Goal: Information Seeking & Learning: Learn about a topic

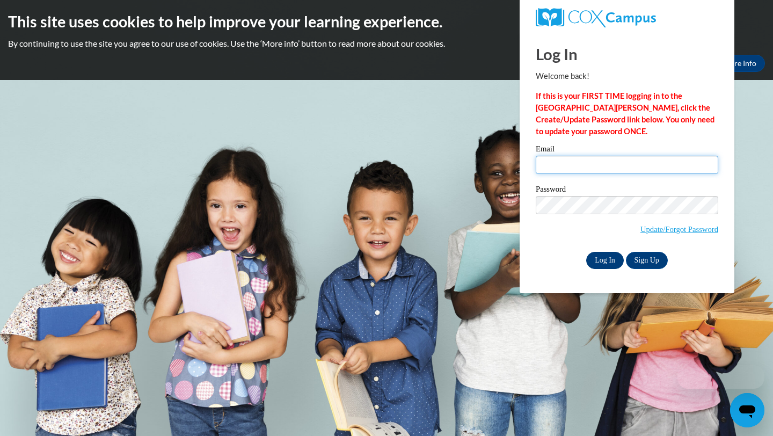
type input "[EMAIL_ADDRESS][DOMAIN_NAME]"
click at [600, 257] on input "Log In" at bounding box center [606, 260] width 38 height 17
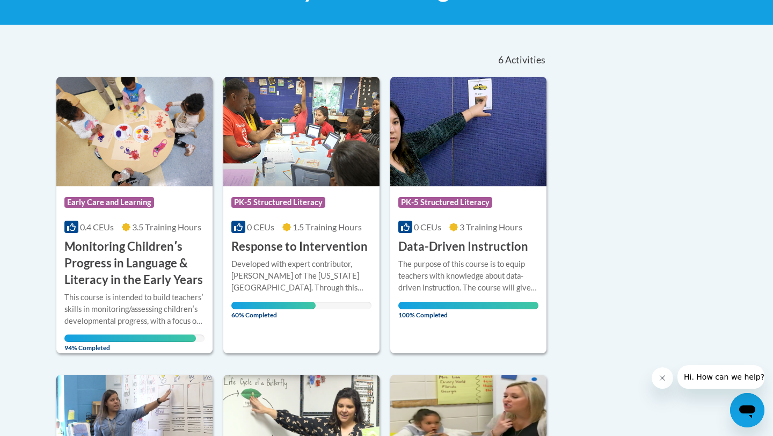
scroll to position [209, 0]
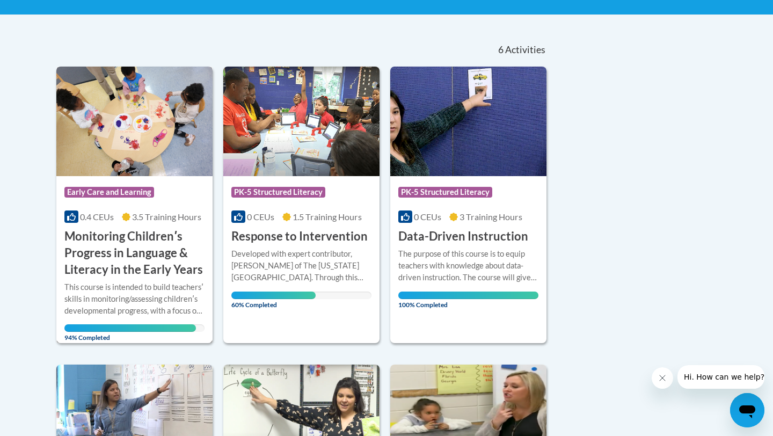
click at [141, 236] on h3 "Monitoring Childrenʹs Progress in Language & Literacy in the Early Years" at bounding box center [134, 252] width 140 height 49
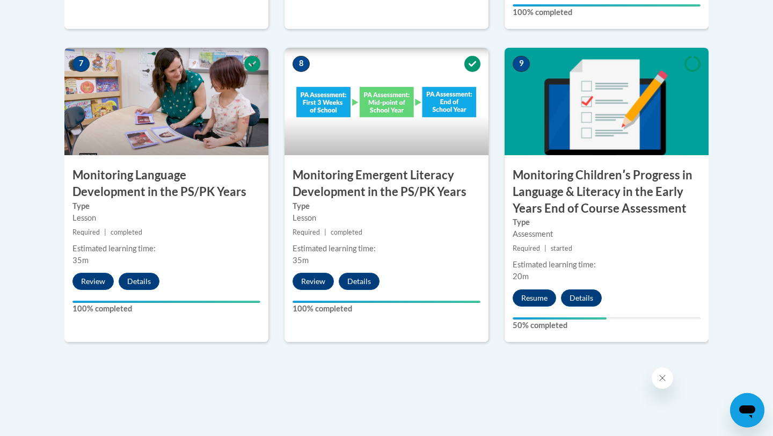
scroll to position [949, 0]
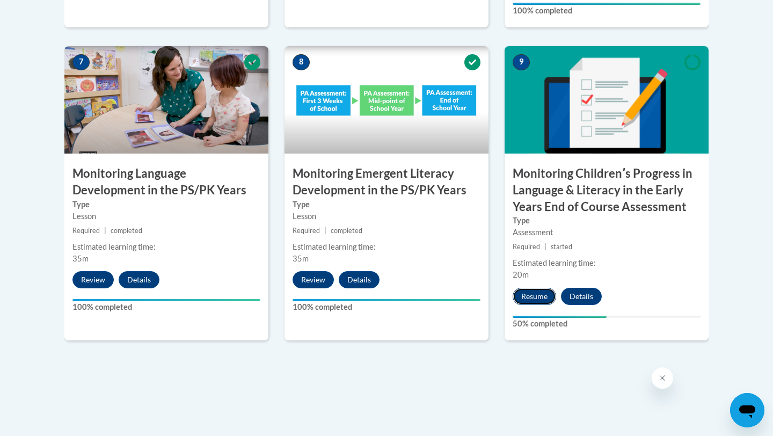
click at [533, 297] on button "Resume" at bounding box center [535, 296] width 44 height 17
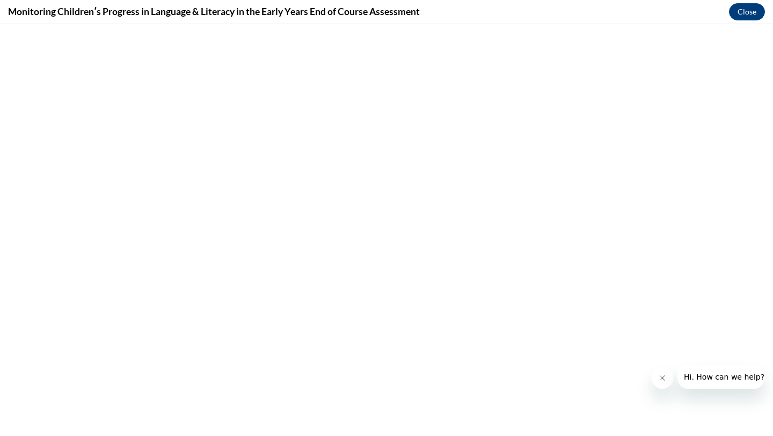
click at [663, 378] on icon "Close message from company" at bounding box center [662, 378] width 9 height 9
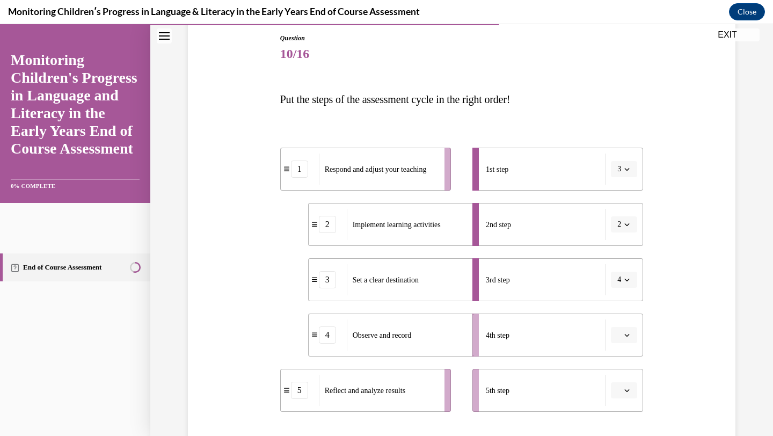
scroll to position [121, 0]
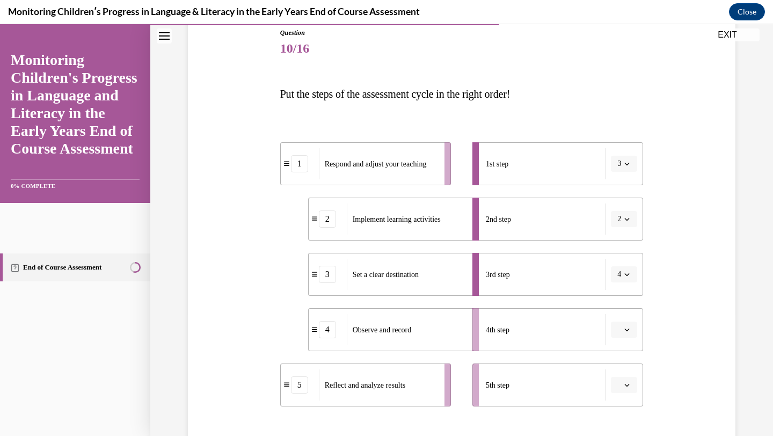
click at [629, 274] on icon "button" at bounding box center [627, 274] width 5 height 5
click at [624, 316] on div "1" at bounding box center [620, 319] width 27 height 21
click at [631, 164] on span "button" at bounding box center [628, 164] width 8 height 8
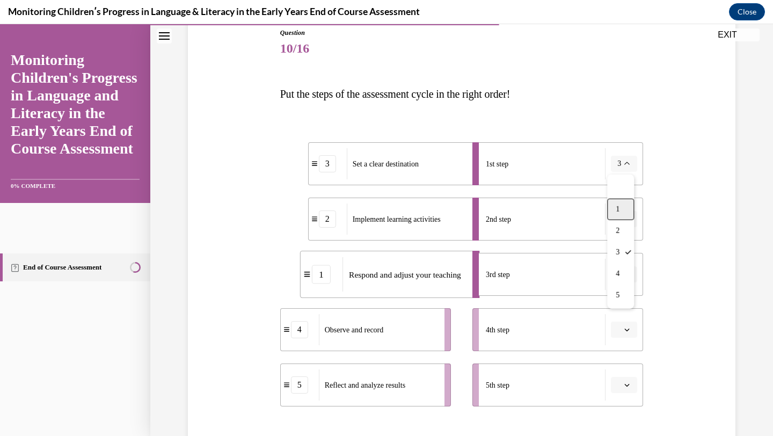
click at [625, 208] on div "1" at bounding box center [620, 209] width 27 height 21
click at [629, 162] on icon "button" at bounding box center [627, 163] width 5 height 5
click at [629, 163] on icon "button" at bounding box center [627, 164] width 5 height 6
click at [626, 276] on icon "button" at bounding box center [627, 274] width 5 height 5
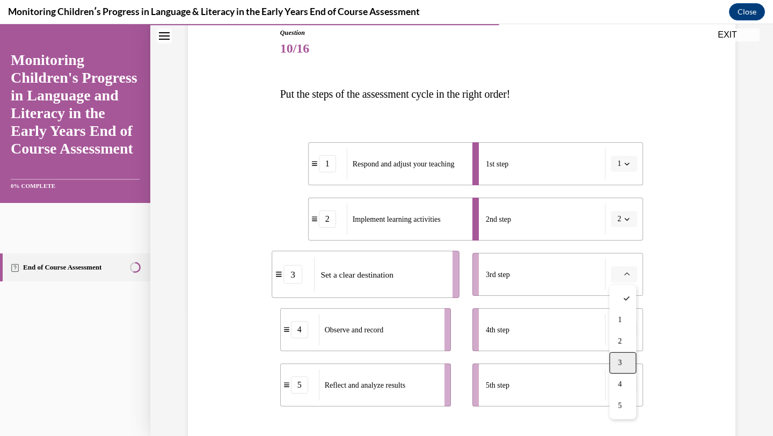
click at [625, 354] on div "3" at bounding box center [623, 362] width 27 height 21
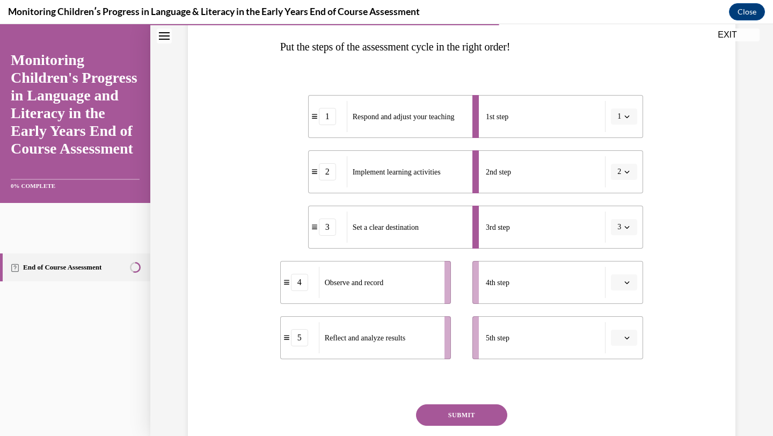
scroll to position [178, 0]
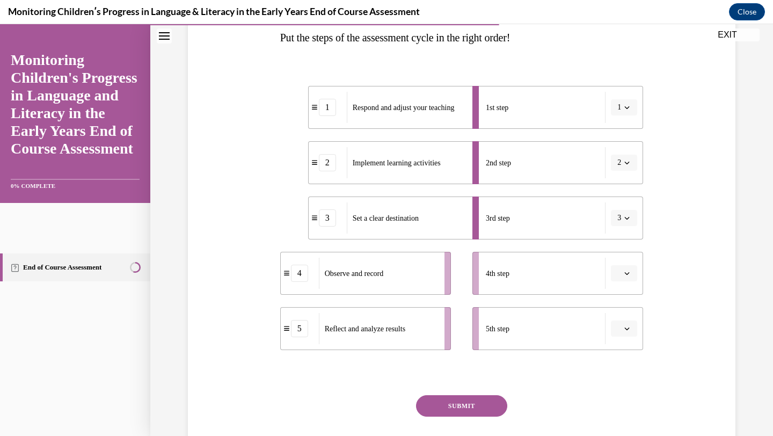
click at [627, 273] on icon "button" at bounding box center [627, 273] width 5 height 5
click at [627, 382] on div "4" at bounding box center [623, 383] width 27 height 21
click at [631, 325] on span "button" at bounding box center [628, 329] width 8 height 8
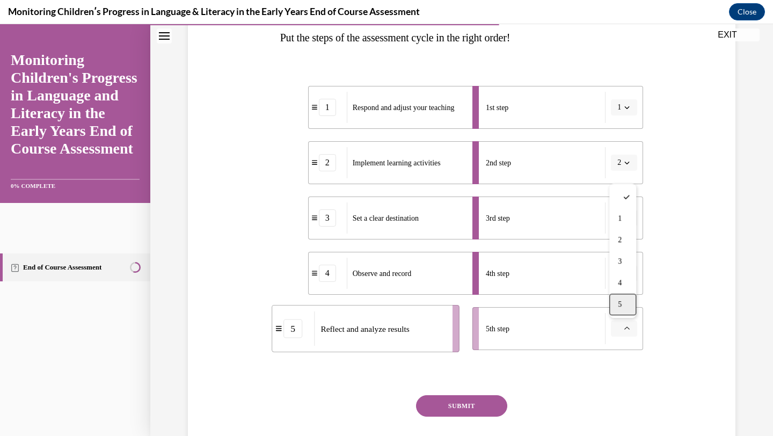
click at [624, 305] on div "5" at bounding box center [623, 304] width 27 height 21
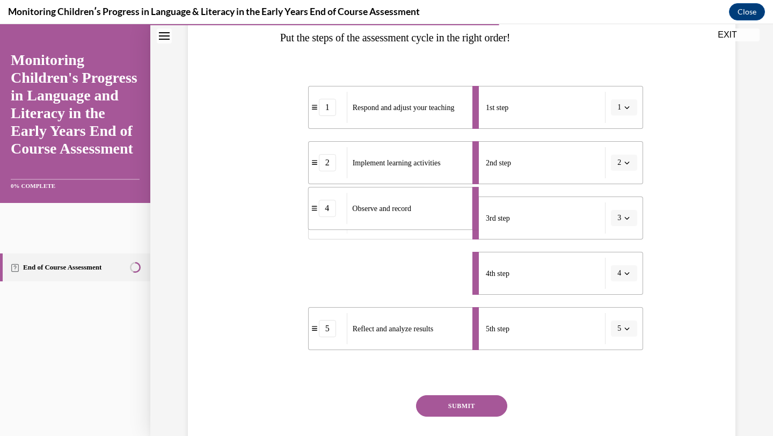
drag, startPoint x: 398, startPoint y: 277, endPoint x: 396, endPoint y: 212, distance: 65.0
click at [397, 212] on span "Observe and record" at bounding box center [381, 209] width 59 height 8
click at [628, 216] on icon "button" at bounding box center [627, 217] width 5 height 5
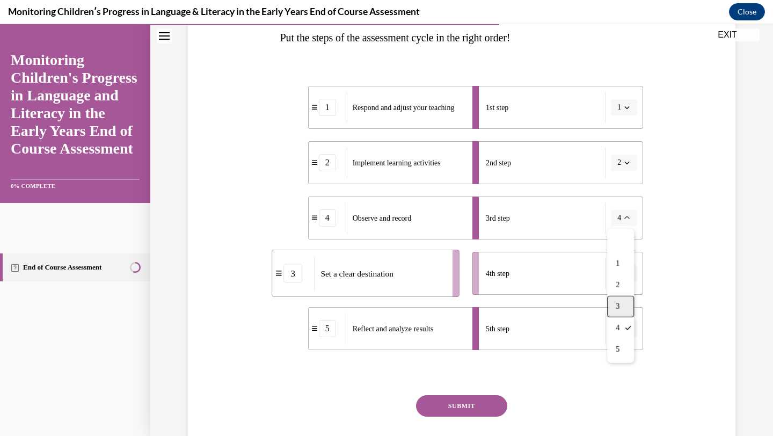
click at [624, 306] on div "3" at bounding box center [620, 306] width 27 height 21
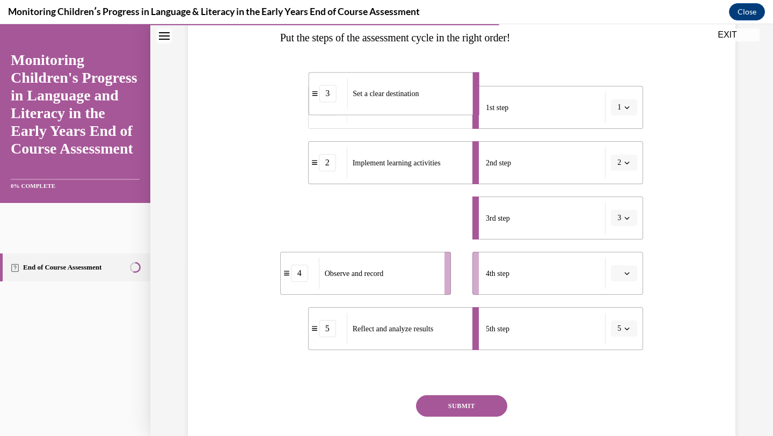
drag, startPoint x: 425, startPoint y: 228, endPoint x: 425, endPoint y: 103, distance: 124.6
click at [425, 104] on div "Set a clear destination" at bounding box center [406, 93] width 119 height 31
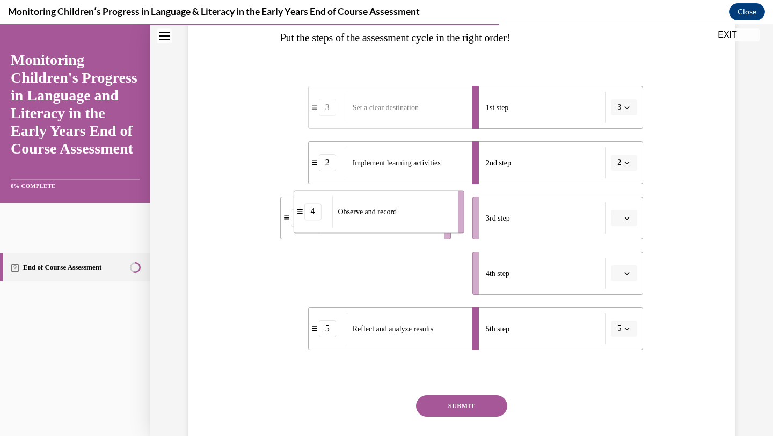
drag, startPoint x: 419, startPoint y: 278, endPoint x: 433, endPoint y: 216, distance: 63.2
click at [433, 216] on div "Observe and record" at bounding box center [391, 211] width 119 height 31
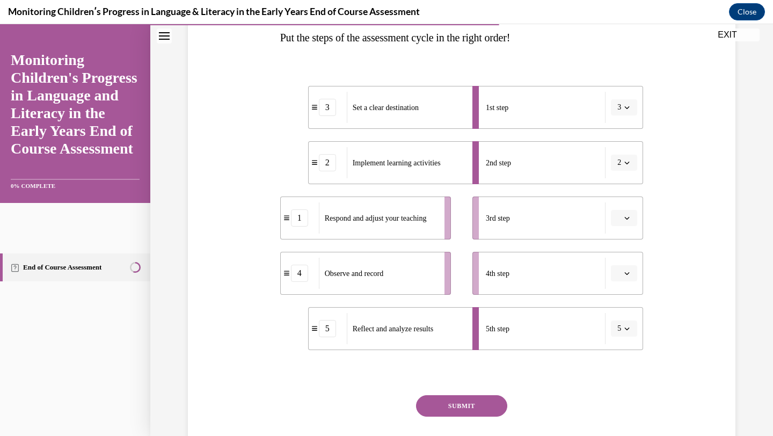
click at [624, 110] on span "button" at bounding box center [628, 108] width 8 height 8
click at [618, 147] on div "1" at bounding box center [620, 152] width 27 height 21
click at [627, 215] on icon "button" at bounding box center [627, 217] width 5 height 5
click at [622, 301] on div "3" at bounding box center [623, 306] width 27 height 21
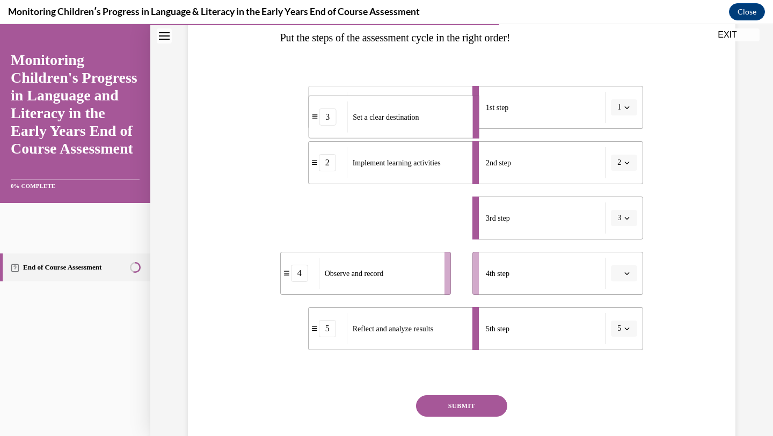
drag, startPoint x: 426, startPoint y: 222, endPoint x: 426, endPoint y: 72, distance: 149.9
click at [426, 72] on div "1 Respond and adjust your teaching 2 Implement learning activities 3 Set a clea…" at bounding box center [462, 207] width 364 height 286
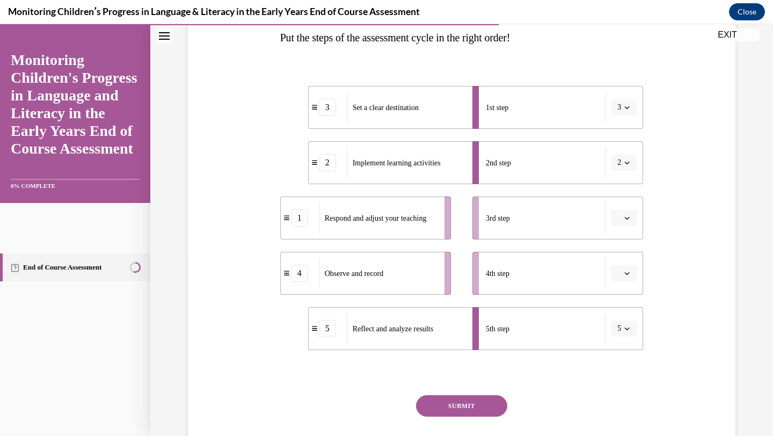
click at [327, 108] on div "3" at bounding box center [327, 107] width 17 height 17
click at [627, 104] on span "button" at bounding box center [628, 108] width 8 height 8
click at [620, 152] on span "1" at bounding box center [618, 153] width 4 height 9
click at [628, 216] on icon "button" at bounding box center [627, 217] width 5 height 5
click at [626, 260] on div "1" at bounding box center [623, 263] width 27 height 21
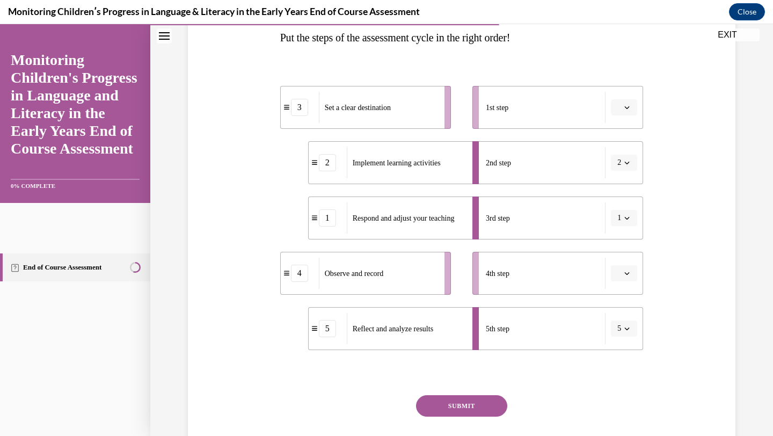
click at [627, 105] on icon "button" at bounding box center [627, 107] width 5 height 5
click at [625, 158] on div "1" at bounding box center [623, 152] width 27 height 21
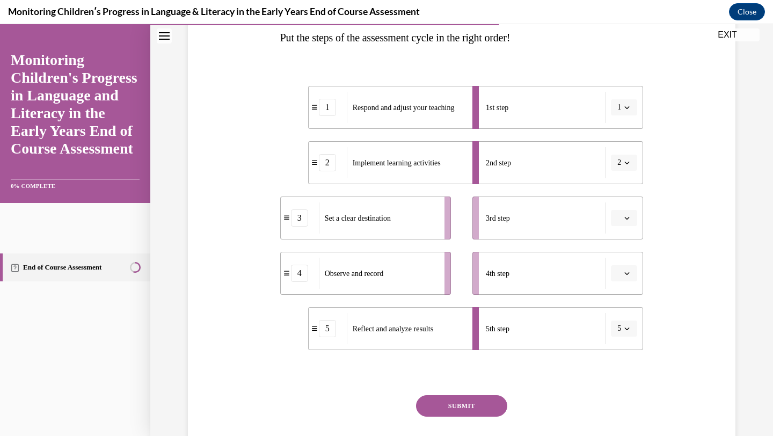
click at [626, 103] on button "1" at bounding box center [624, 107] width 26 height 16
click at [622, 233] on div "5" at bounding box center [620, 238] width 27 height 21
click at [628, 325] on span "button" at bounding box center [628, 329] width 8 height 8
click at [622, 302] on div "5" at bounding box center [623, 304] width 27 height 21
click at [626, 333] on button "5" at bounding box center [624, 329] width 26 height 16
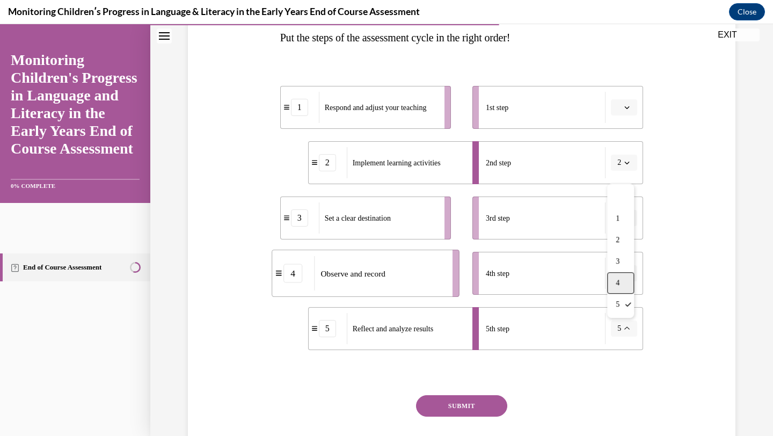
click at [622, 288] on div "4" at bounding box center [620, 282] width 27 height 21
click at [632, 276] on button "button" at bounding box center [624, 273] width 26 height 16
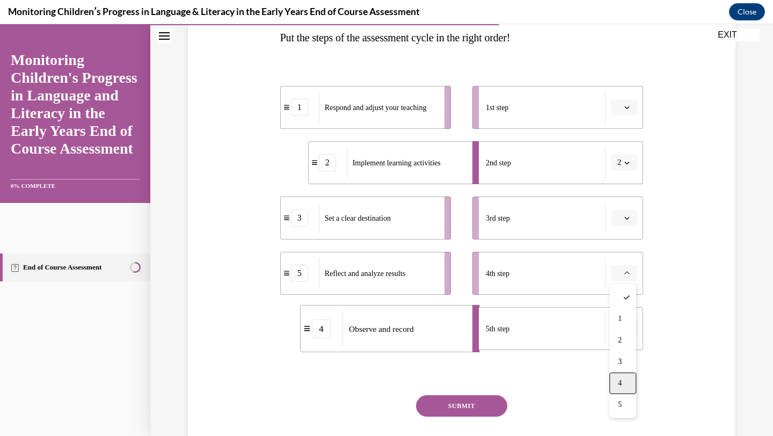
click at [625, 380] on div "4" at bounding box center [623, 383] width 27 height 21
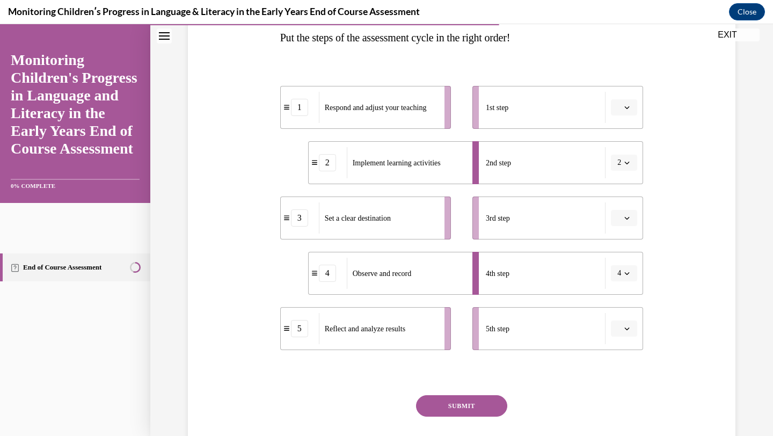
click at [626, 215] on icon "button" at bounding box center [627, 217] width 5 height 5
click at [627, 257] on div "1" at bounding box center [623, 263] width 27 height 21
click at [625, 273] on icon "button" at bounding box center [627, 273] width 5 height 5
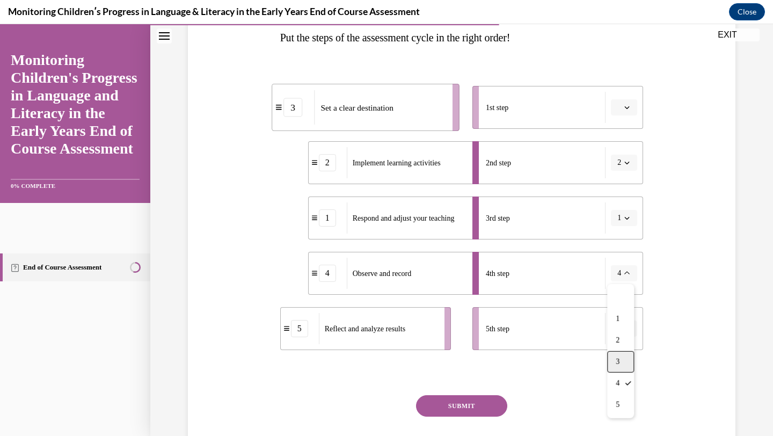
click at [625, 354] on div "3" at bounding box center [620, 361] width 27 height 21
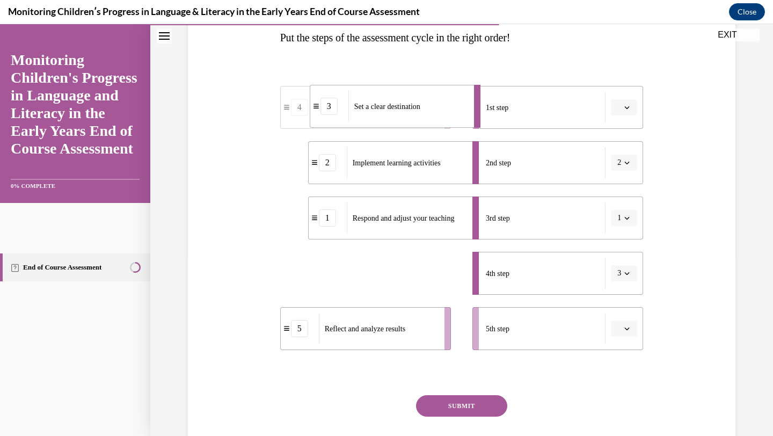
drag, startPoint x: 386, startPoint y: 285, endPoint x: 388, endPoint y: 118, distance: 167.0
click at [388, 118] on div "Set a clear destination" at bounding box center [408, 106] width 119 height 31
drag, startPoint x: 416, startPoint y: 273, endPoint x: 427, endPoint y: 215, distance: 58.6
click at [427, 215] on div "Observe and record" at bounding box center [389, 215] width 119 height 31
drag, startPoint x: 396, startPoint y: 288, endPoint x: 426, endPoint y: 207, distance: 86.7
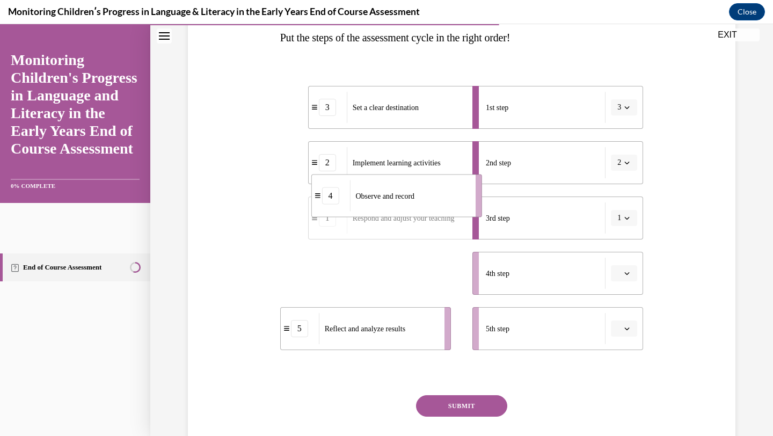
click at [426, 207] on div "Observe and record" at bounding box center [409, 195] width 119 height 31
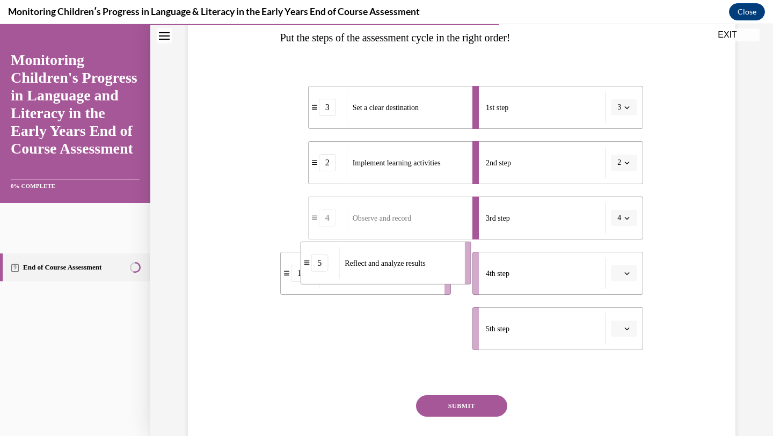
drag, startPoint x: 407, startPoint y: 335, endPoint x: 427, endPoint y: 270, distance: 68.6
click at [427, 270] on div "Reflect and analyze results" at bounding box center [398, 263] width 119 height 31
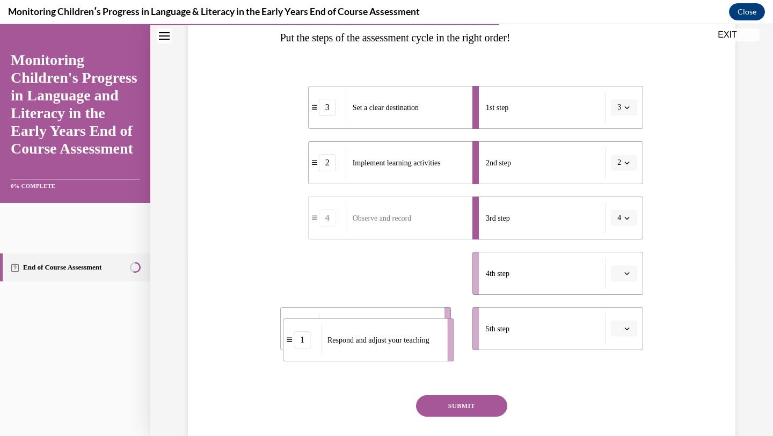
drag, startPoint x: 411, startPoint y: 274, endPoint x: 415, endPoint y: 341, distance: 66.1
click at [415, 341] on span "Respond and adjust your teaching" at bounding box center [379, 340] width 102 height 8
drag, startPoint x: 412, startPoint y: 266, endPoint x: 421, endPoint y: 341, distance: 75.2
click at [421, 341] on div "Respond and adjust your teaching" at bounding box center [387, 347] width 119 height 31
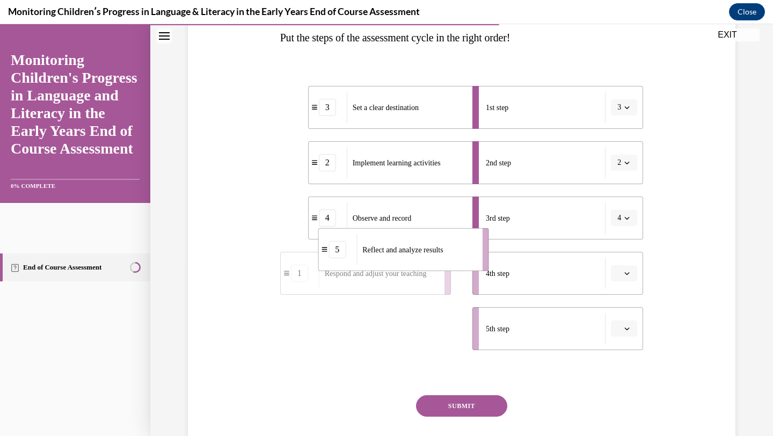
drag, startPoint x: 411, startPoint y: 339, endPoint x: 450, endPoint y: 260, distance: 88.4
click at [450, 260] on div "Reflect and analyze results" at bounding box center [416, 249] width 119 height 31
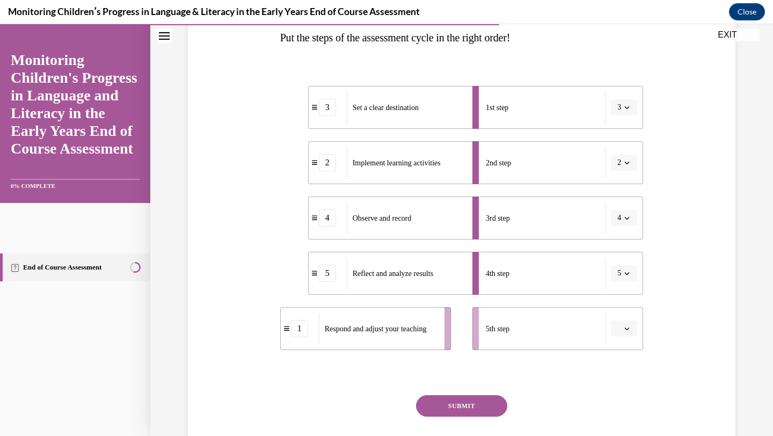
click at [461, 404] on button "SUBMIT" at bounding box center [461, 405] width 91 height 21
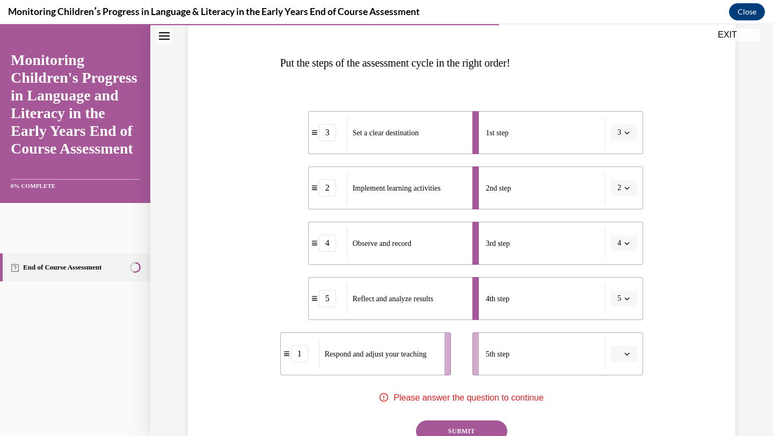
scroll to position [154, 0]
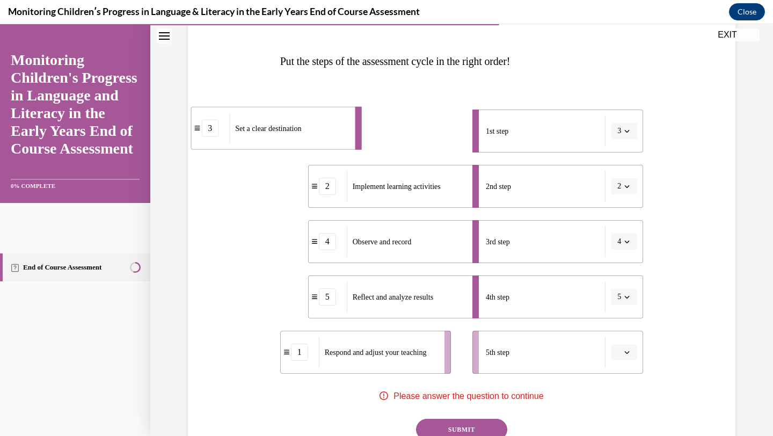
drag, startPoint x: 461, startPoint y: 134, endPoint x: 344, endPoint y: 131, distance: 117.1
click at [344, 131] on div "Set a clear destination" at bounding box center [288, 128] width 119 height 31
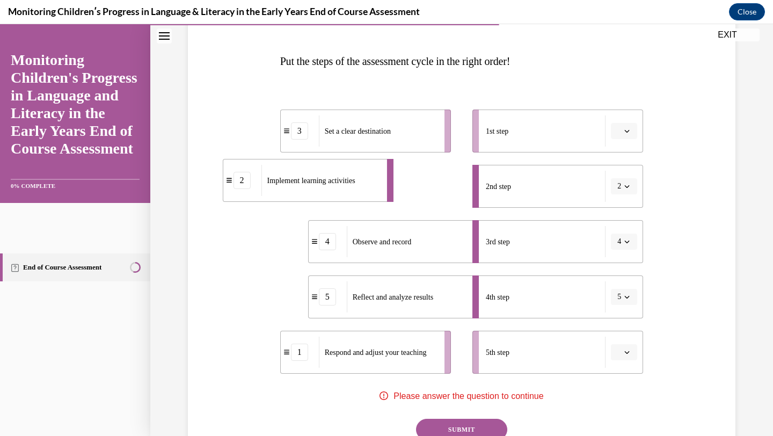
drag, startPoint x: 412, startPoint y: 193, endPoint x: 264, endPoint y: 184, distance: 148.0
click at [264, 184] on div "Implement learning activities" at bounding box center [321, 180] width 119 height 31
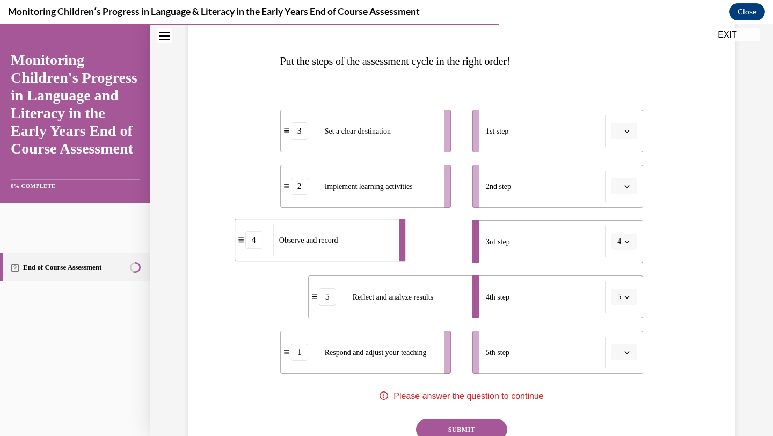
drag, startPoint x: 402, startPoint y: 244, endPoint x: 328, endPoint y: 242, distance: 73.6
click at [328, 242] on span "Observe and record" at bounding box center [308, 240] width 59 height 8
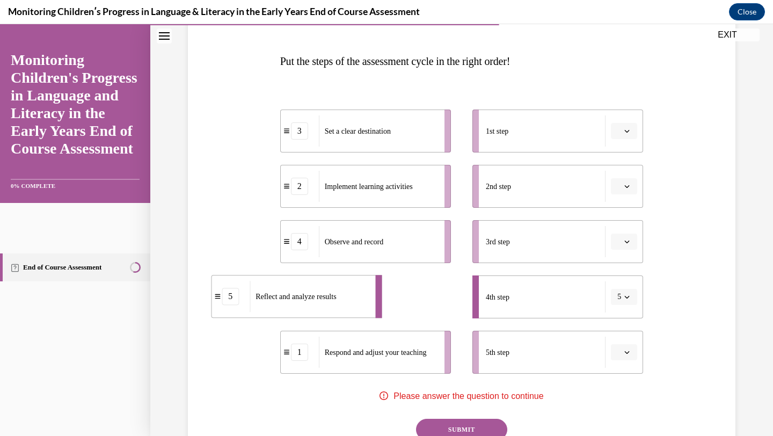
drag, startPoint x: 412, startPoint y: 301, endPoint x: 314, endPoint y: 299, distance: 98.3
click at [314, 299] on span "Reflect and analyze results" at bounding box center [296, 297] width 81 height 8
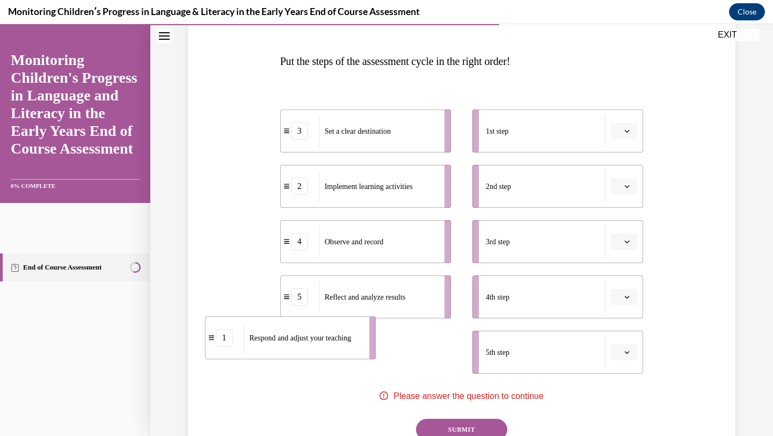
drag, startPoint x: 382, startPoint y: 358, endPoint x: 306, endPoint y: 344, distance: 77.1
click at [306, 344] on div "Respond and adjust your teaching" at bounding box center [303, 337] width 119 height 31
drag, startPoint x: 369, startPoint y: 365, endPoint x: 194, endPoint y: 361, distance: 175.1
click at [194, 361] on div "Respond and adjust your teaching" at bounding box center [203, 349] width 119 height 31
click at [444, 428] on button "SUBMIT" at bounding box center [461, 429] width 91 height 21
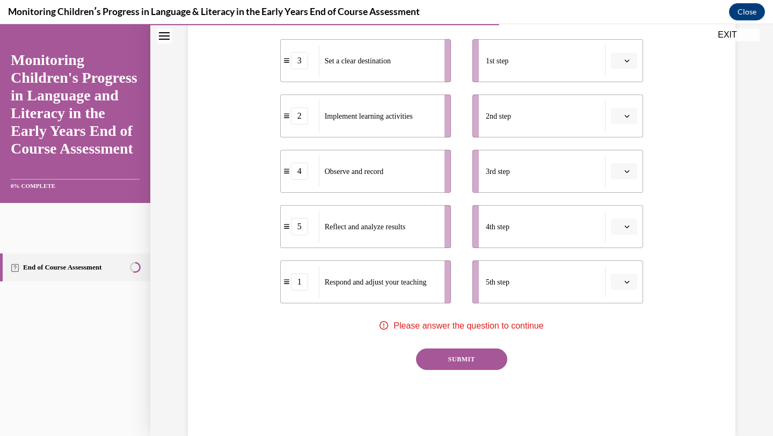
scroll to position [225, 0]
click at [464, 365] on button "SUBMIT" at bounding box center [461, 358] width 91 height 21
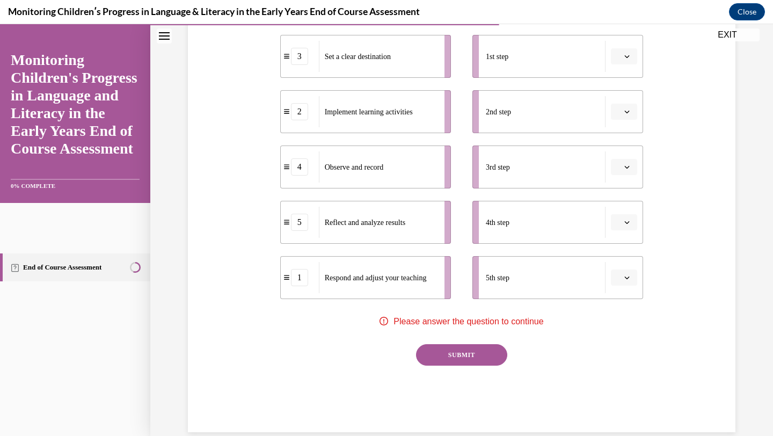
scroll to position [231, 0]
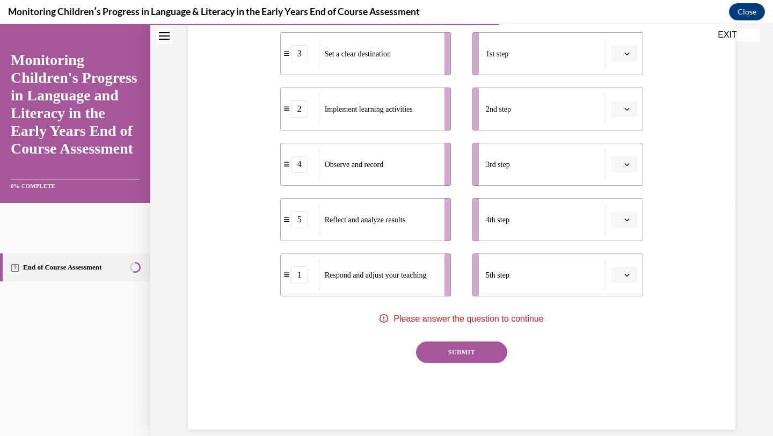
drag, startPoint x: 576, startPoint y: 61, endPoint x: 638, endPoint y: 61, distance: 61.2
click at [638, 61] on li "1st step" at bounding box center [558, 53] width 171 height 43
click at [462, 358] on button "SUBMIT" at bounding box center [461, 352] width 91 height 21
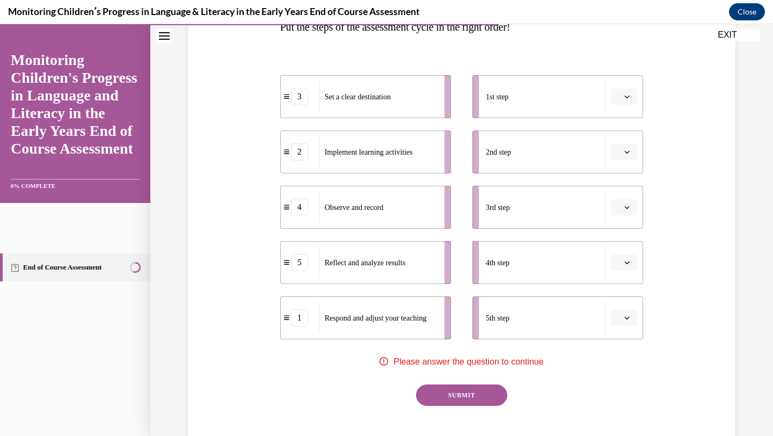
click at [626, 95] on icon "button" at bounding box center [627, 96] width 5 height 5
click at [625, 141] on div "1" at bounding box center [623, 142] width 27 height 21
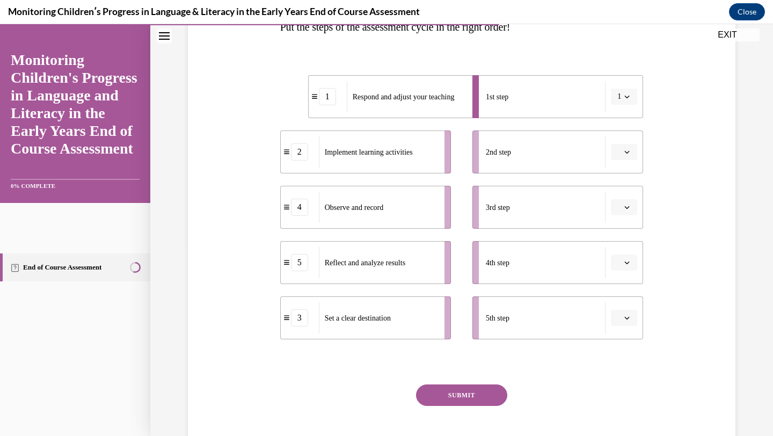
click at [628, 315] on icon "button" at bounding box center [627, 317] width 5 height 5
click at [629, 207] on div "1" at bounding box center [623, 207] width 27 height 21
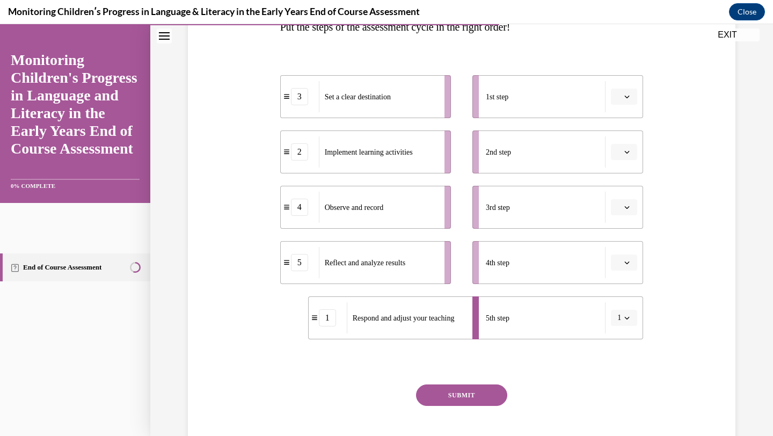
click at [457, 398] on button "SUBMIT" at bounding box center [461, 395] width 91 height 21
click at [631, 96] on button "button" at bounding box center [624, 97] width 26 height 16
click at [621, 138] on span "1" at bounding box center [620, 142] width 4 height 9
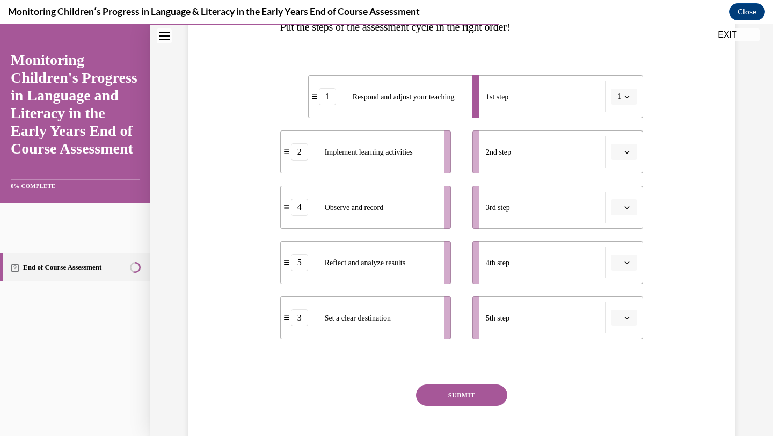
click at [627, 89] on button "1" at bounding box center [624, 97] width 26 height 16
click at [620, 221] on div "5" at bounding box center [620, 228] width 27 height 21
click at [625, 97] on icon "button" at bounding box center [627, 96] width 5 height 5
click at [624, 202] on div "4" at bounding box center [620, 206] width 27 height 21
click at [629, 99] on icon "button" at bounding box center [627, 96] width 5 height 5
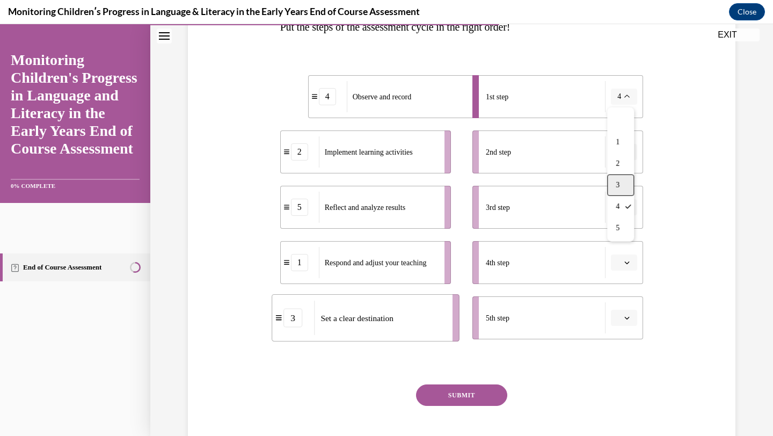
click at [623, 178] on div "3" at bounding box center [620, 185] width 27 height 21
click at [627, 98] on icon "button" at bounding box center [627, 97] width 5 height 3
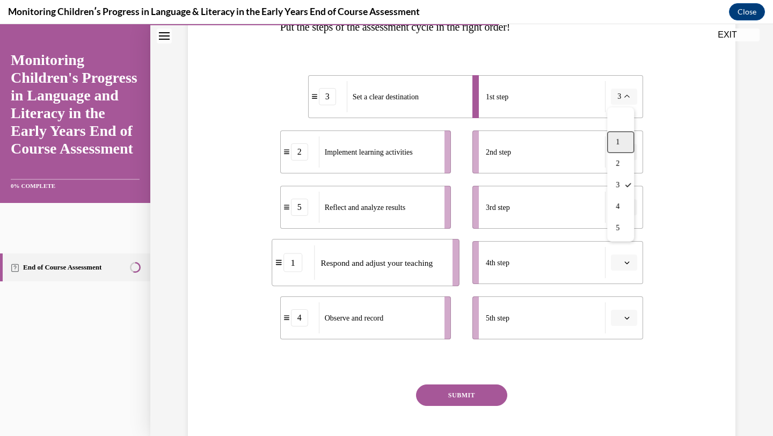
click at [622, 144] on div "1" at bounding box center [620, 142] width 27 height 21
click at [629, 97] on icon "button" at bounding box center [627, 96] width 5 height 5
click at [629, 263] on icon "button" at bounding box center [627, 262] width 5 height 5
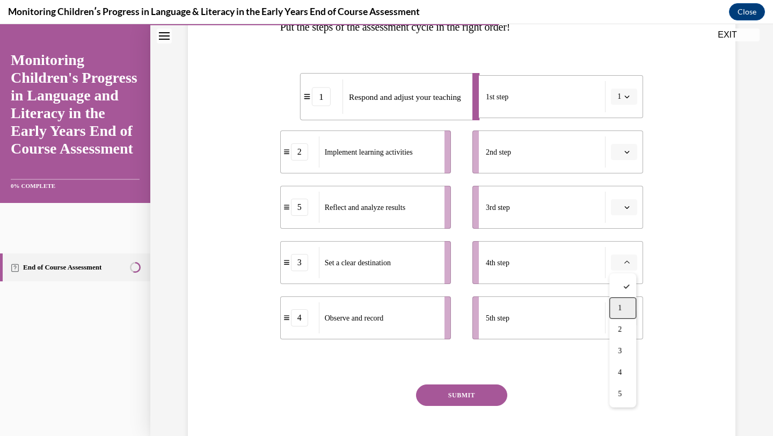
click at [614, 315] on div "1" at bounding box center [623, 308] width 27 height 21
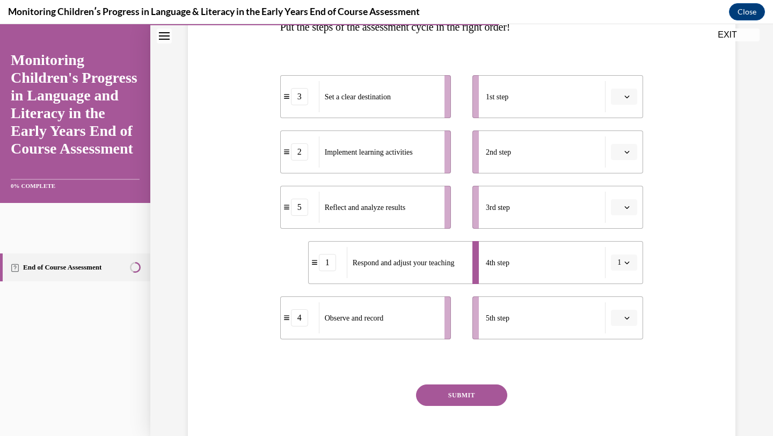
click at [626, 320] on icon "button" at bounding box center [627, 317] width 5 height 5
click at [624, 258] on div "3" at bounding box center [623, 250] width 27 height 21
click at [628, 96] on icon "button" at bounding box center [627, 96] width 5 height 5
click at [622, 181] on div "3" at bounding box center [623, 185] width 27 height 21
click at [628, 154] on icon "button" at bounding box center [627, 151] width 5 height 5
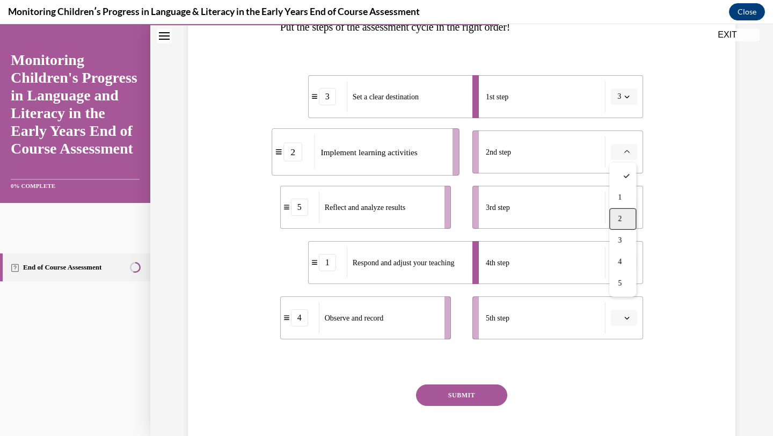
click at [621, 218] on span "2" at bounding box center [620, 219] width 4 height 9
click at [625, 209] on icon "button" at bounding box center [627, 207] width 5 height 5
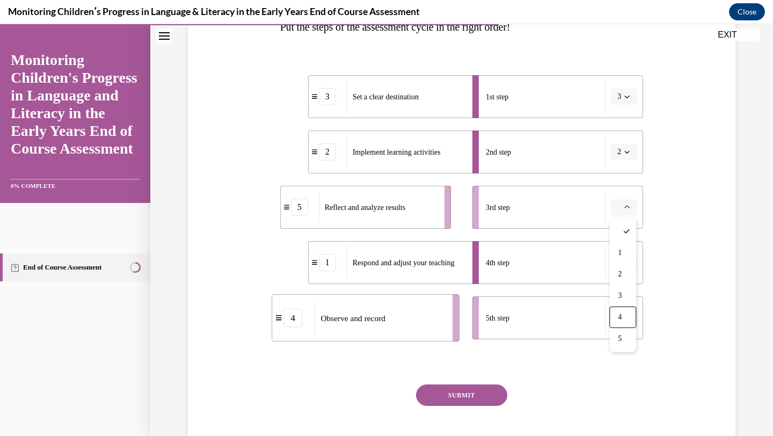
click at [672, 328] on div "Question 10/16 Put the steps of the assessment cycle in the right order! 3 Set …" at bounding box center [461, 201] width 553 height 544
click at [631, 316] on button "button" at bounding box center [624, 318] width 26 height 16
click at [622, 251] on span "3" at bounding box center [620, 251] width 4 height 9
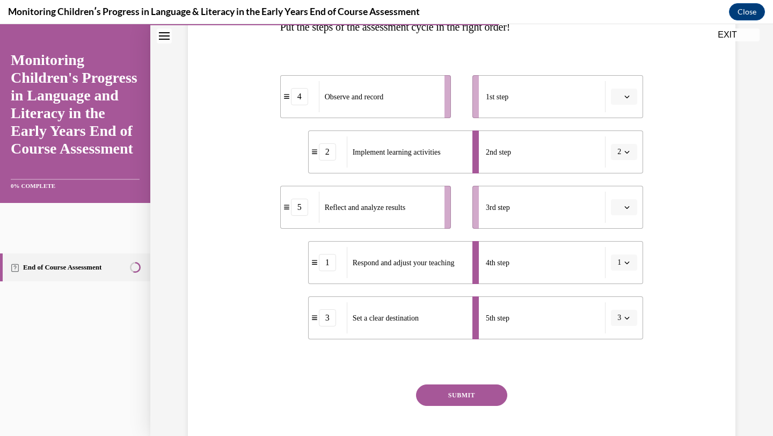
click at [627, 95] on icon "button" at bounding box center [627, 96] width 5 height 5
click at [621, 177] on div "3" at bounding box center [623, 185] width 27 height 21
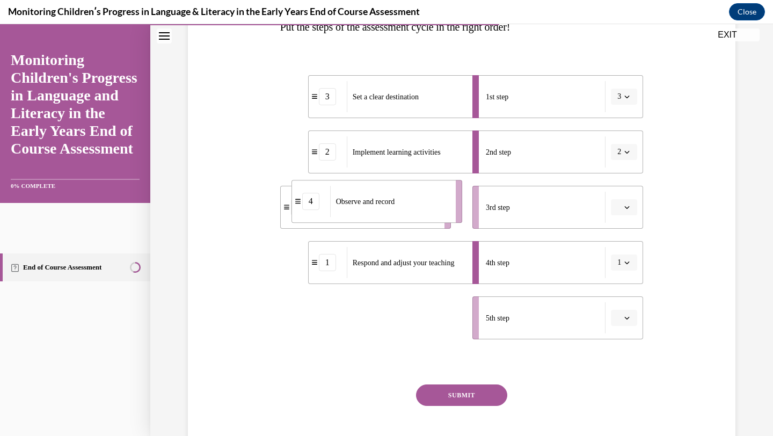
drag, startPoint x: 400, startPoint y: 319, endPoint x: 411, endPoint y: 202, distance: 117.7
click at [411, 202] on div "Observe and record" at bounding box center [389, 201] width 119 height 31
click at [630, 316] on span "button" at bounding box center [628, 318] width 8 height 8
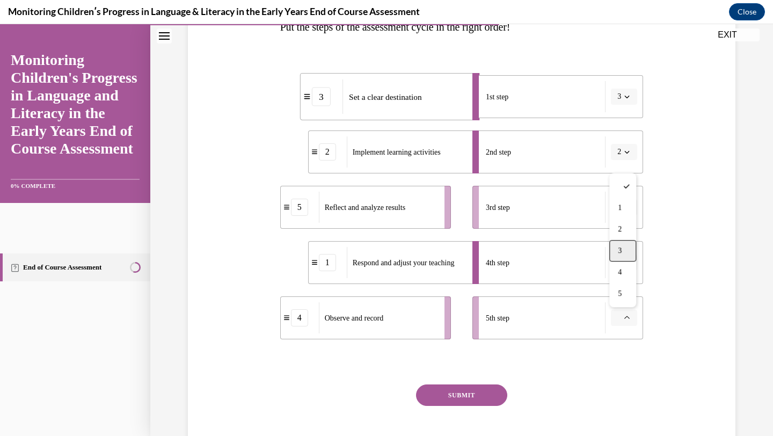
click at [621, 253] on span "3" at bounding box center [620, 251] width 4 height 9
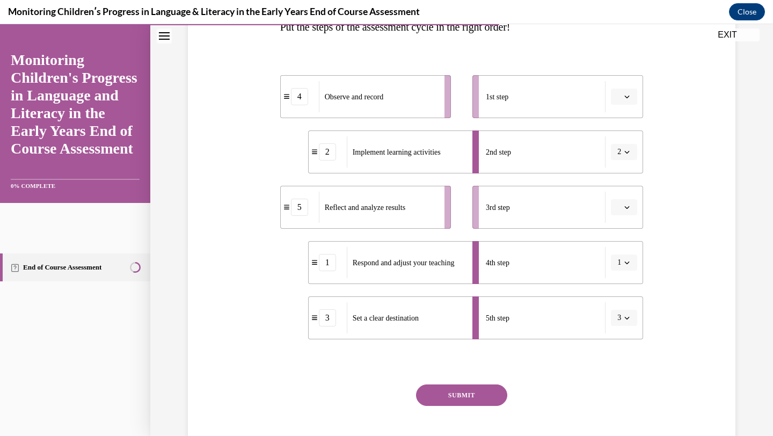
click at [629, 97] on icon "button" at bounding box center [627, 96] width 5 height 5
click at [624, 184] on div "3" at bounding box center [623, 185] width 27 height 21
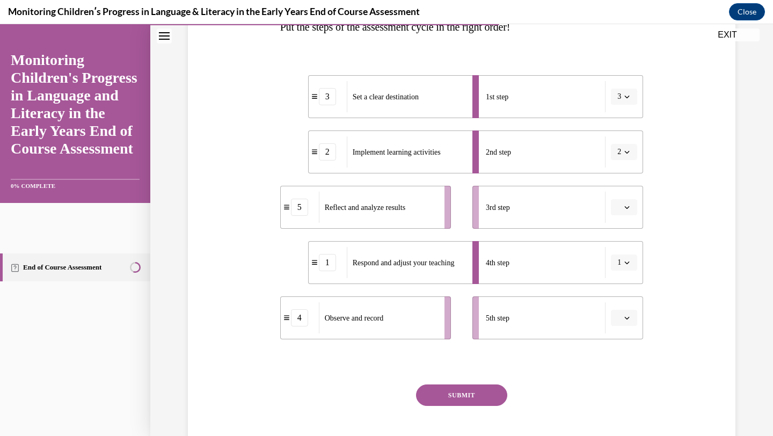
click at [628, 208] on icon "button" at bounding box center [627, 207] width 5 height 5
click at [624, 320] on div "4" at bounding box center [623, 317] width 27 height 21
click at [627, 263] on icon "button" at bounding box center [627, 262] width 5 height 5
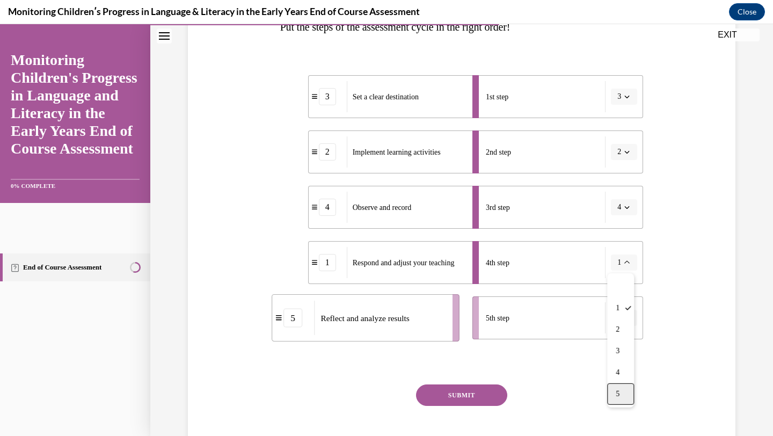
click at [623, 389] on div "5" at bounding box center [620, 393] width 27 height 21
click at [476, 392] on button "SUBMIT" at bounding box center [461, 395] width 91 height 21
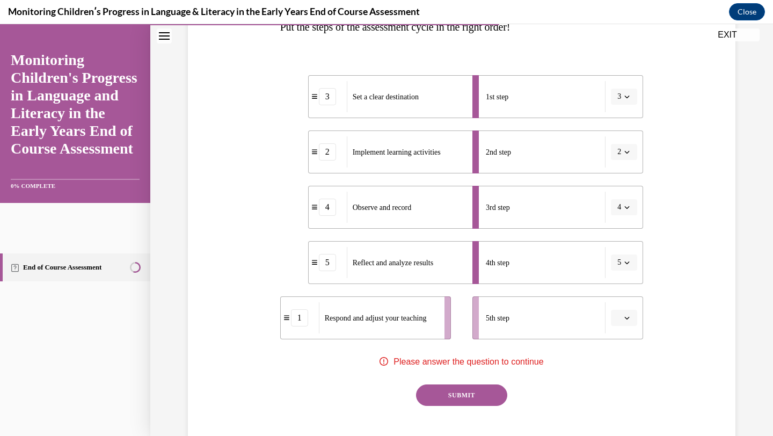
click at [559, 379] on div "Question 10/16 Put the steps of the assessment cycle in the right order! 3 Set …" at bounding box center [462, 217] width 364 height 512
click at [628, 315] on span "button" at bounding box center [628, 318] width 8 height 8
click at [622, 298] on span "5" at bounding box center [620, 293] width 4 height 9
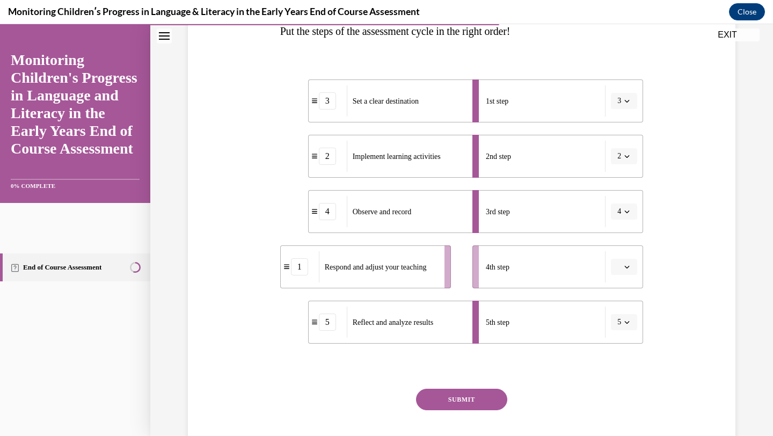
scroll to position [185, 0]
click at [623, 102] on button "3" at bounding box center [624, 100] width 26 height 16
drag, startPoint x: 407, startPoint y: 105, endPoint x: 200, endPoint y: 109, distance: 206.8
click at [200, 110] on span "Set a clear destination" at bounding box center [181, 105] width 66 height 11
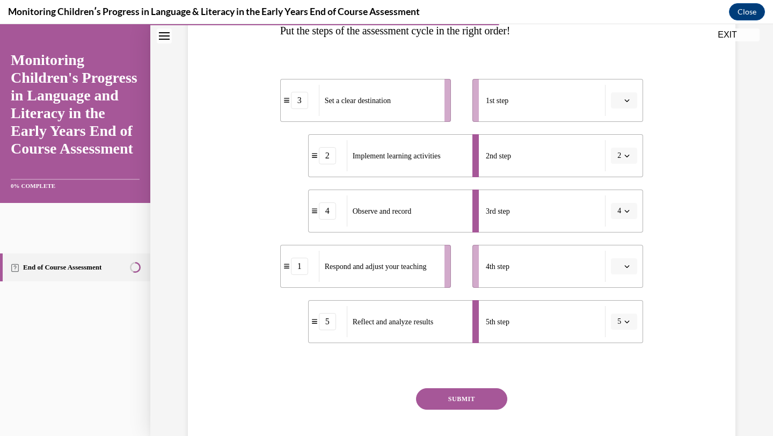
click at [296, 103] on div "3" at bounding box center [299, 100] width 17 height 17
click at [294, 103] on div "3" at bounding box center [299, 100] width 17 height 17
click at [287, 104] on div "3" at bounding box center [300, 100] width 38 height 17
click at [562, 105] on div "1st step" at bounding box center [546, 100] width 120 height 31
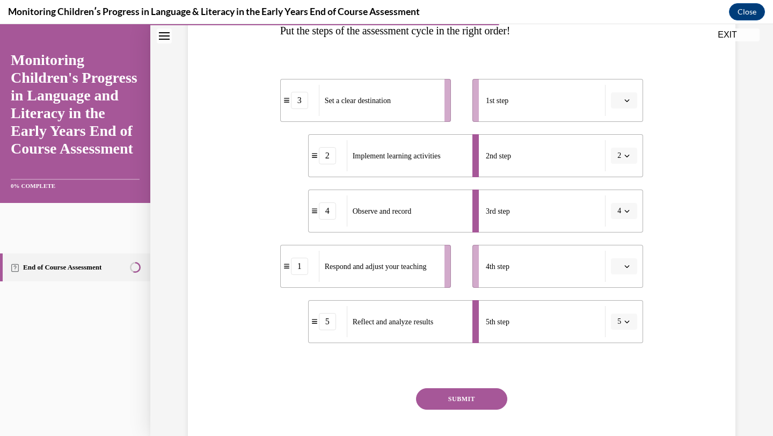
click at [631, 103] on button "button" at bounding box center [624, 100] width 26 height 16
click at [633, 139] on div "1" at bounding box center [623, 145] width 27 height 21
click at [625, 270] on button "button" at bounding box center [624, 266] width 26 height 16
click at [629, 317] on div "1" at bounding box center [623, 311] width 27 height 21
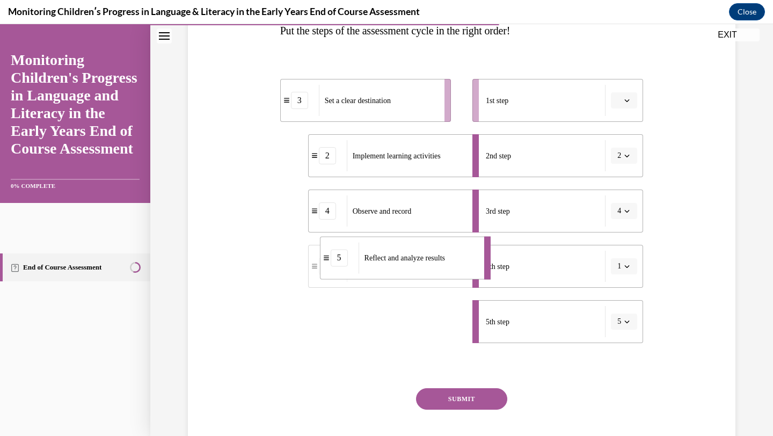
drag, startPoint x: 397, startPoint y: 326, endPoint x: 403, endPoint y: 255, distance: 71.6
click at [403, 255] on span "Reflect and analyze results" at bounding box center [405, 258] width 81 height 8
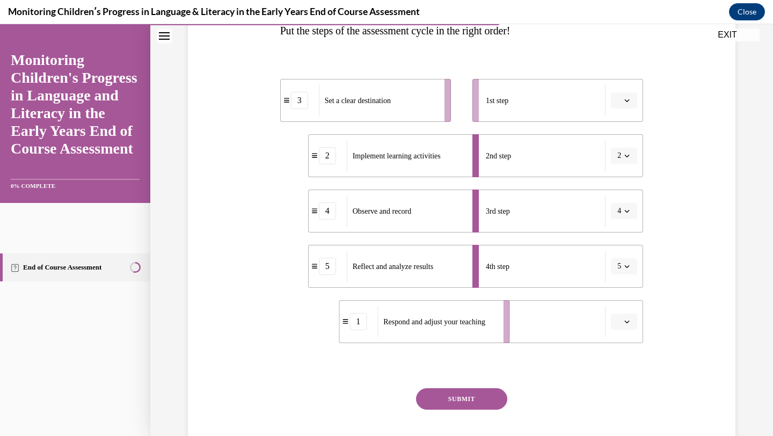
drag, startPoint x: 418, startPoint y: 319, endPoint x: 448, endPoint y: 318, distance: 29.6
click at [448, 318] on span "Respond and adjust your teaching" at bounding box center [434, 322] width 102 height 8
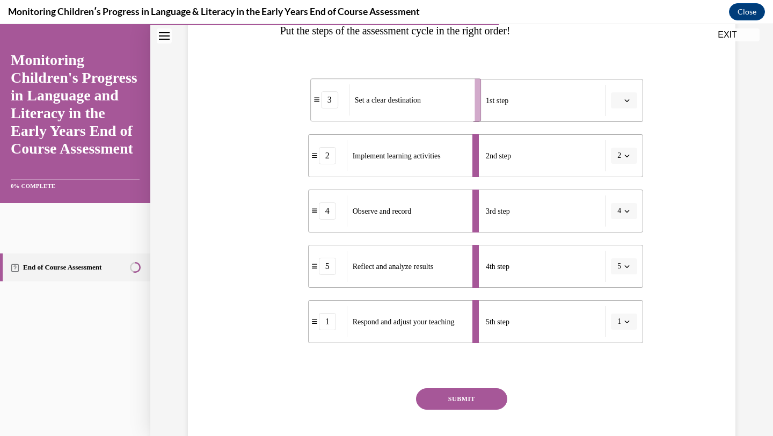
drag, startPoint x: 417, startPoint y: 114, endPoint x: 457, endPoint y: 111, distance: 39.9
click at [457, 111] on div "Set a clear destination" at bounding box center [408, 99] width 119 height 31
click at [470, 401] on button "SUBMIT" at bounding box center [461, 398] width 91 height 21
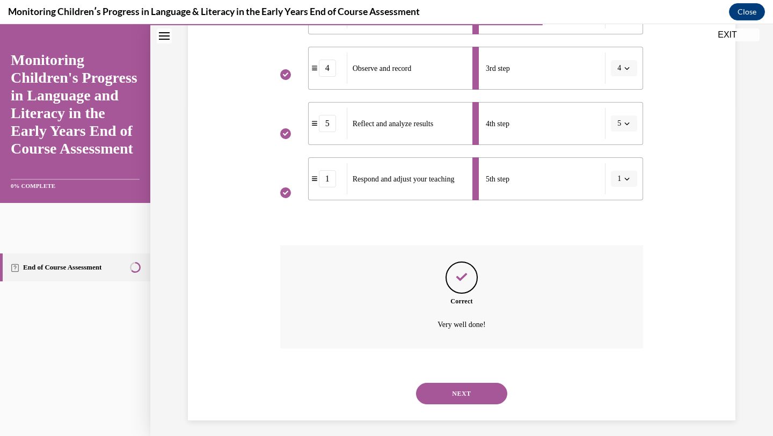
scroll to position [334, 0]
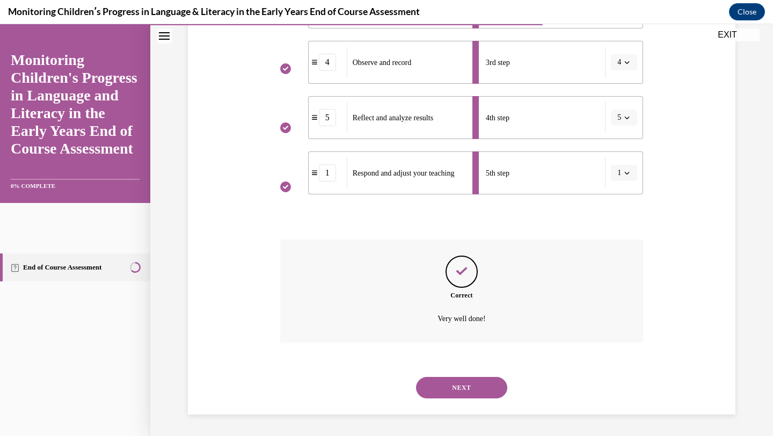
click at [472, 388] on button "NEXT" at bounding box center [461, 387] width 91 height 21
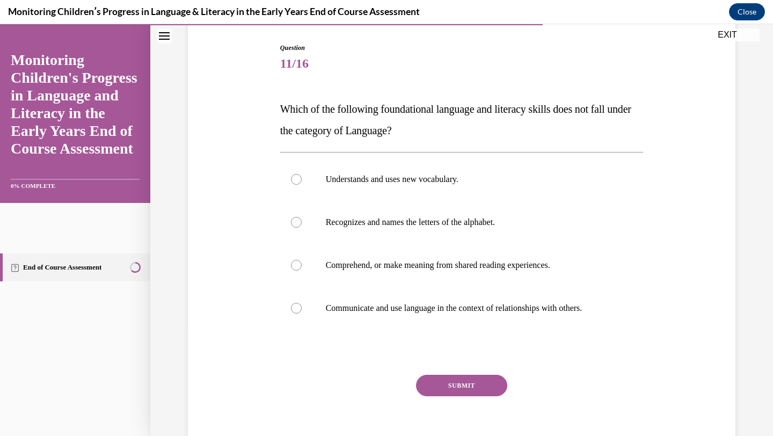
scroll to position [108, 0]
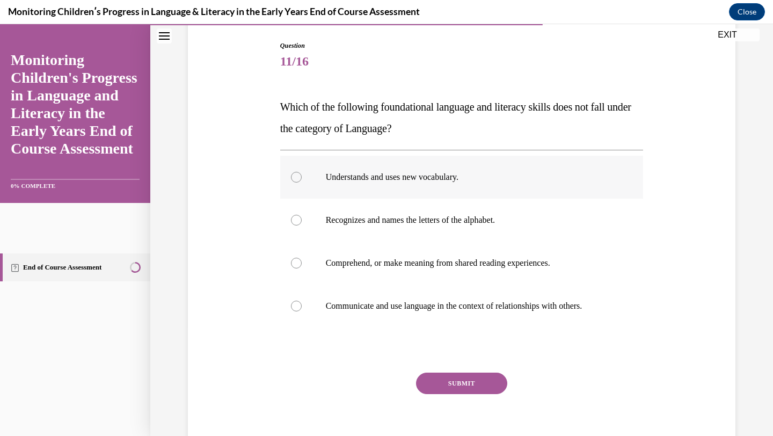
click at [298, 177] on div at bounding box center [296, 177] width 11 height 11
click at [298, 177] on input "Understands and uses new vocabulary." at bounding box center [296, 177] width 11 height 11
radio input "true"
click at [449, 380] on button "SUBMIT" at bounding box center [461, 383] width 91 height 21
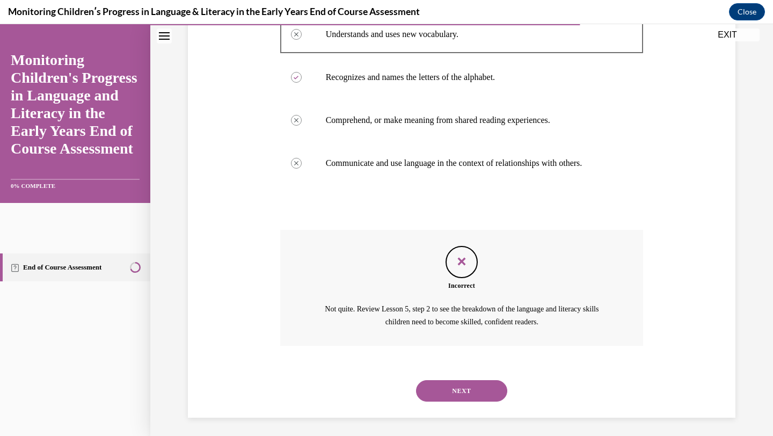
scroll to position [254, 0]
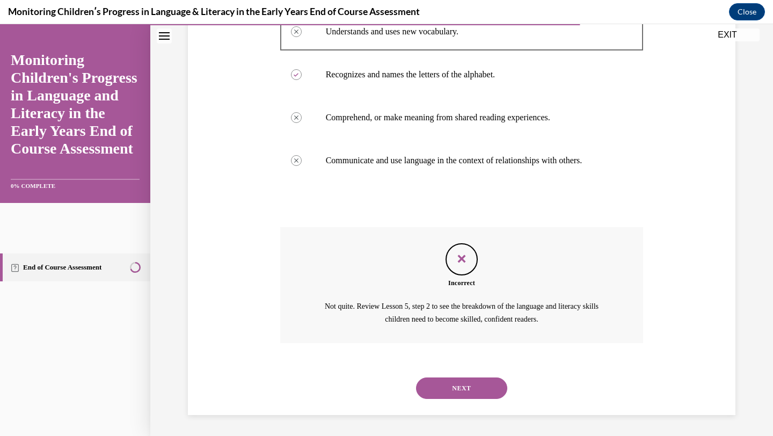
click at [457, 387] on button "NEXT" at bounding box center [461, 388] width 91 height 21
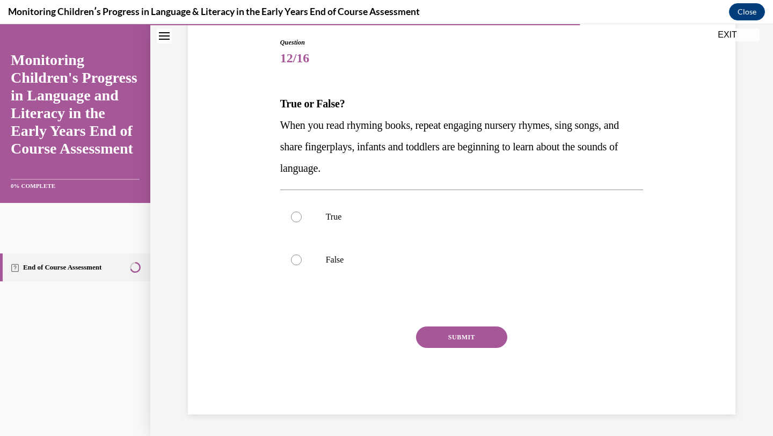
scroll to position [112, 0]
click at [298, 225] on label "True" at bounding box center [462, 217] width 364 height 43
click at [298, 222] on input "True" at bounding box center [296, 217] width 11 height 11
radio input "true"
click at [446, 336] on button "SUBMIT" at bounding box center [461, 337] width 91 height 21
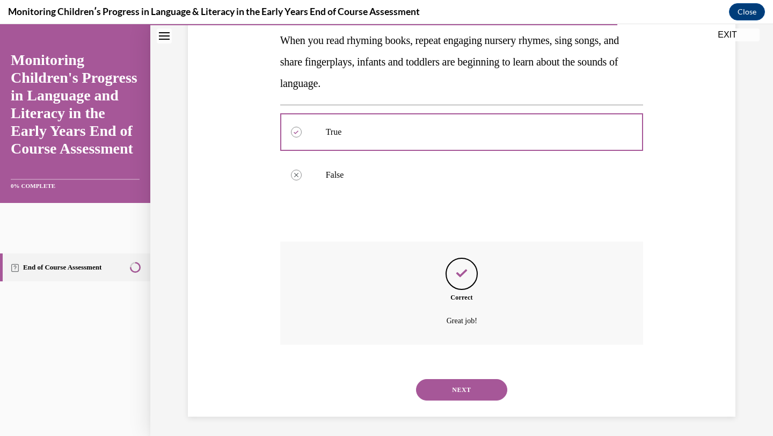
scroll to position [199, 0]
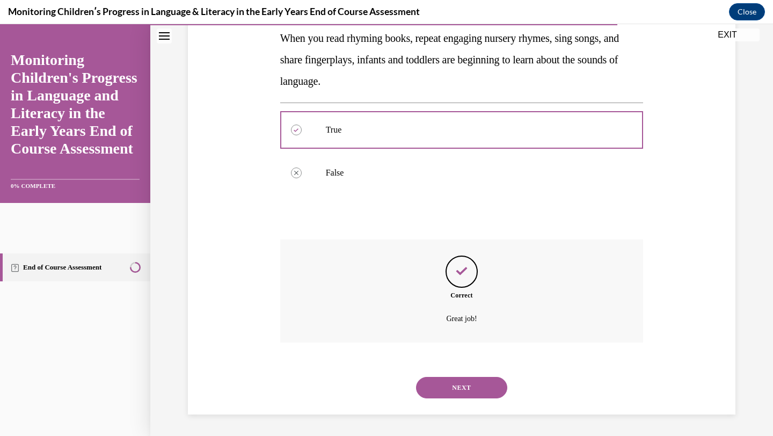
click at [472, 387] on button "NEXT" at bounding box center [461, 387] width 91 height 21
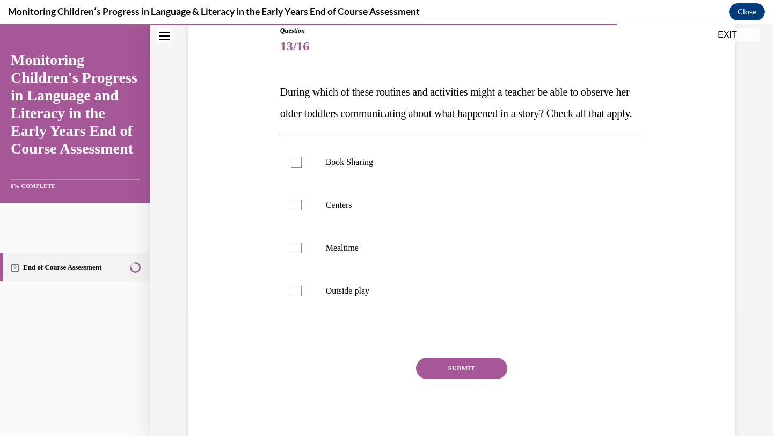
scroll to position [128, 0]
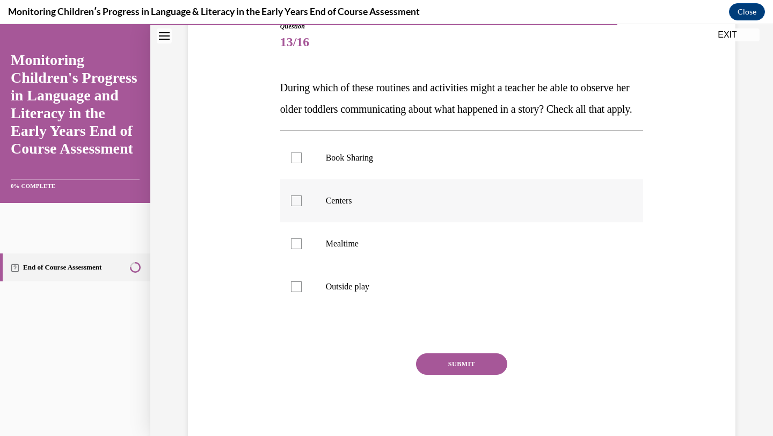
click at [296, 206] on div at bounding box center [296, 201] width 11 height 11
click at [296, 206] on input "Centers" at bounding box center [296, 201] width 11 height 11
checkbox input "true"
click at [298, 249] on div at bounding box center [296, 243] width 11 height 11
click at [298, 249] on input "Mealtime" at bounding box center [296, 243] width 11 height 11
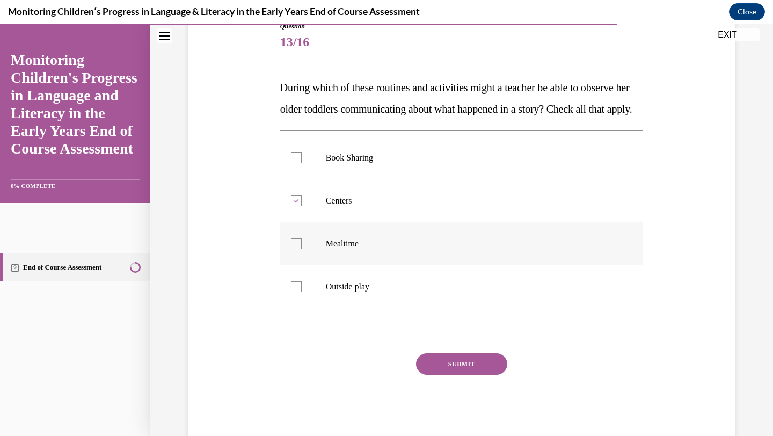
checkbox input "true"
click at [480, 375] on button "SUBMIT" at bounding box center [461, 363] width 91 height 21
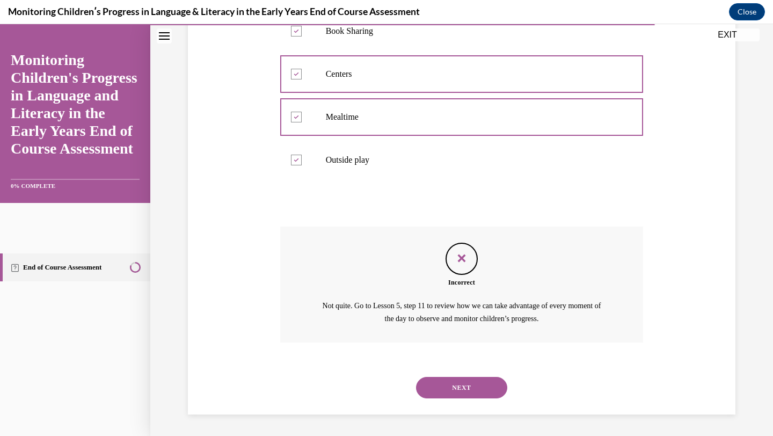
scroll to position [255, 0]
click at [468, 399] on button "NEXT" at bounding box center [461, 387] width 91 height 21
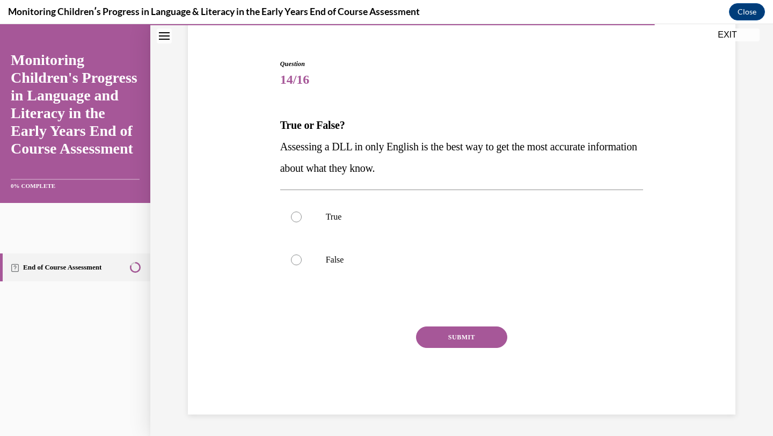
scroll to position [90, 0]
click at [298, 258] on div at bounding box center [296, 260] width 11 height 11
click at [298, 258] on input "False" at bounding box center [296, 260] width 11 height 11
radio input "true"
click at [461, 335] on button "SUBMIT" at bounding box center [461, 337] width 91 height 21
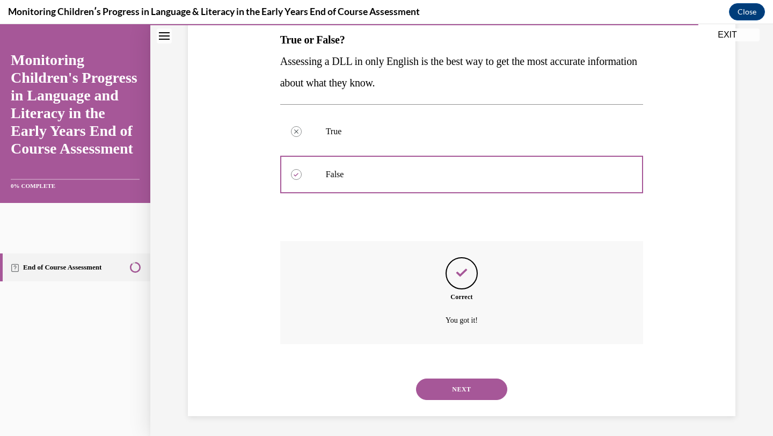
scroll to position [177, 0]
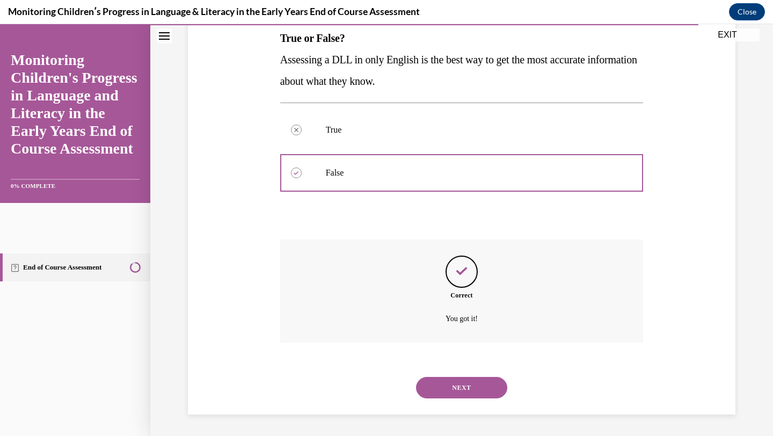
click at [468, 385] on button "NEXT" at bounding box center [461, 387] width 91 height 21
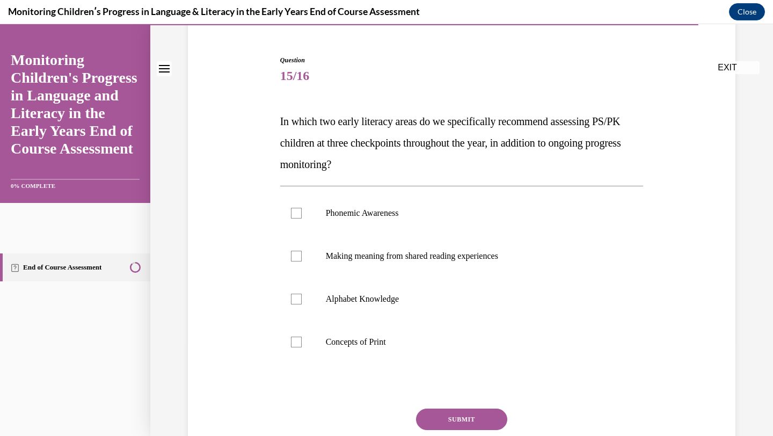
scroll to position [98, 0]
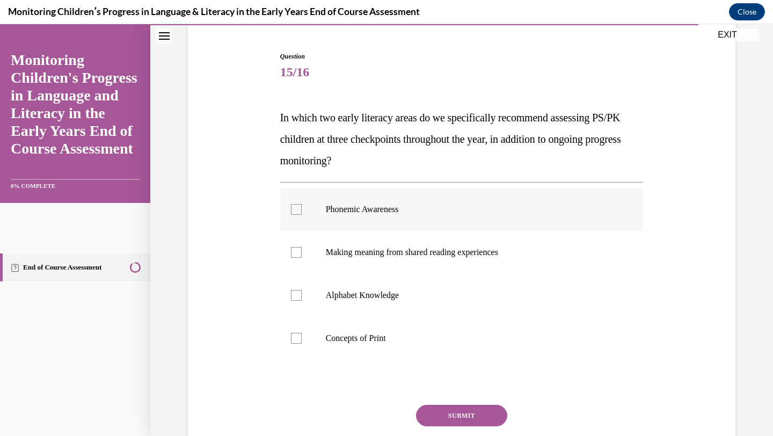
click at [297, 207] on div at bounding box center [296, 209] width 11 height 11
click at [297, 207] on input "Phonemic Awareness" at bounding box center [296, 209] width 11 height 11
checkbox input "true"
click at [297, 294] on div at bounding box center [296, 295] width 11 height 11
click at [297, 294] on input "Alphabet Knowledge" at bounding box center [296, 295] width 11 height 11
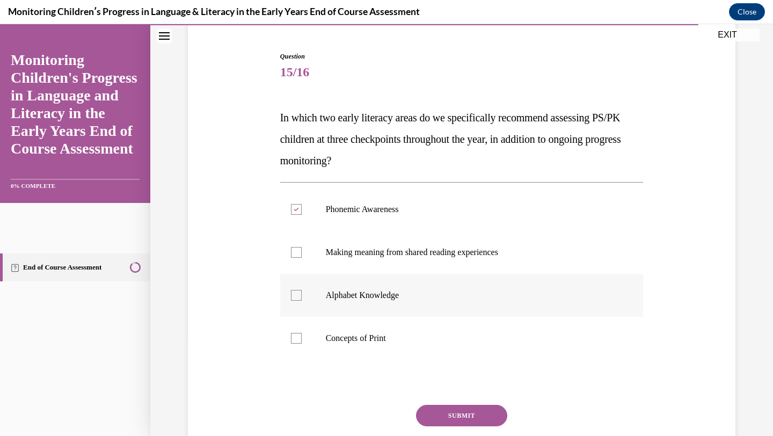
checkbox input "true"
click at [467, 415] on button "SUBMIT" at bounding box center [461, 415] width 91 height 21
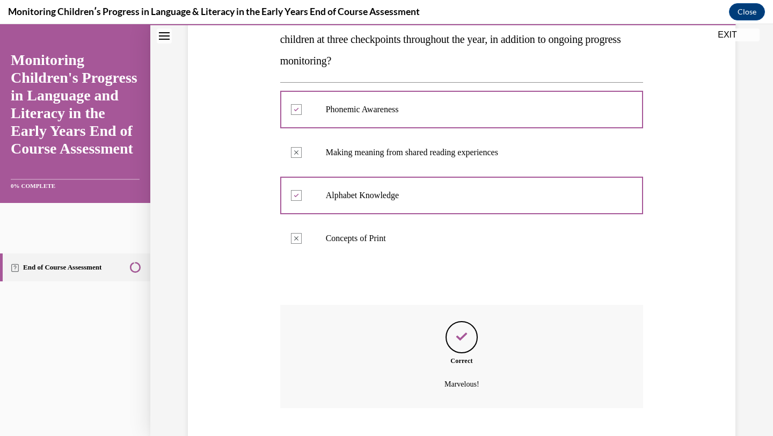
scroll to position [263, 0]
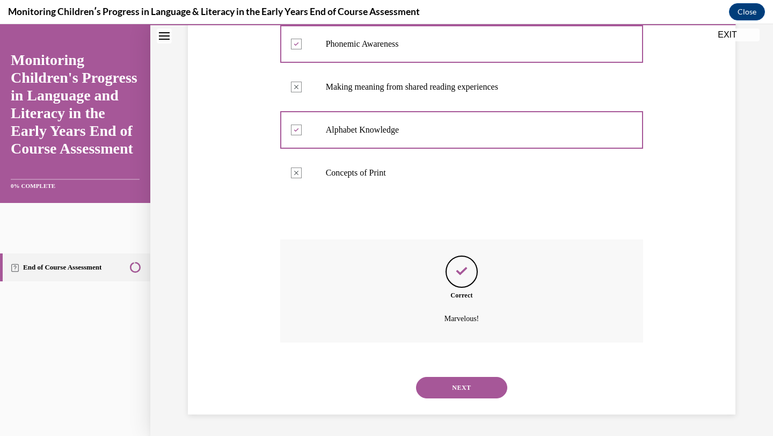
click at [468, 386] on button "NEXT" at bounding box center [461, 387] width 91 height 21
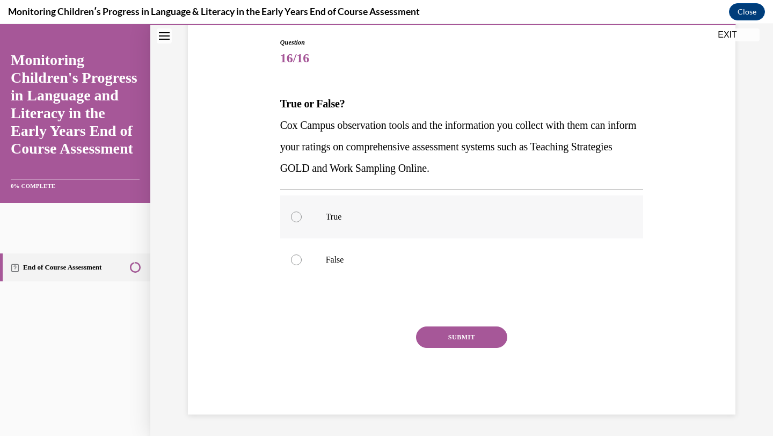
click at [297, 216] on div at bounding box center [296, 217] width 11 height 11
click at [297, 216] on input "True" at bounding box center [296, 217] width 11 height 11
radio input "true"
click at [457, 338] on button "SUBMIT" at bounding box center [461, 337] width 91 height 21
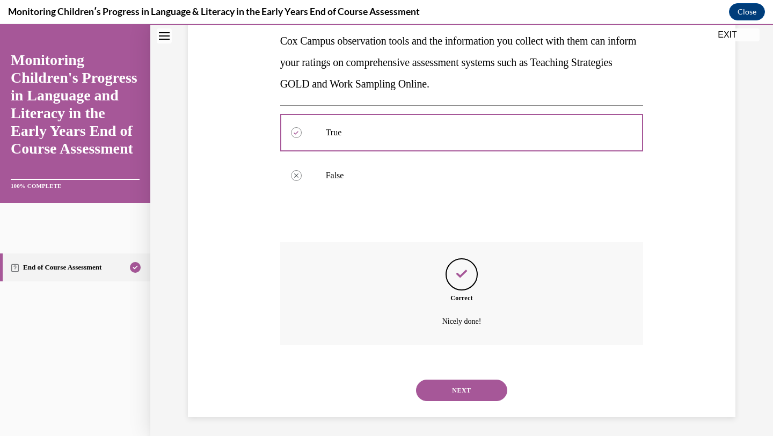
scroll to position [199, 0]
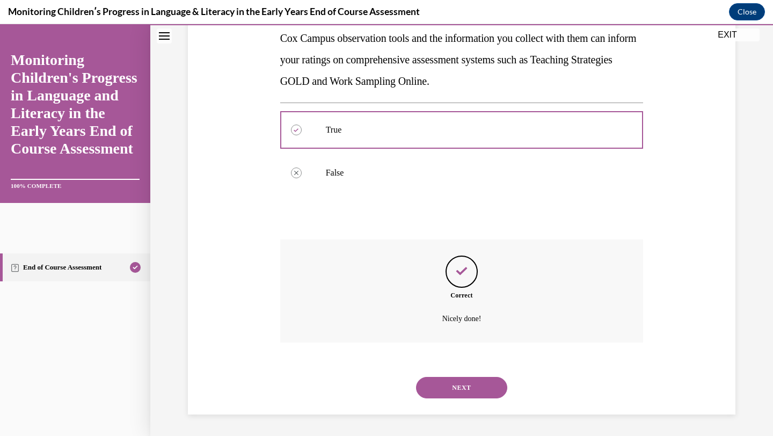
click at [473, 390] on button "NEXT" at bounding box center [461, 387] width 91 height 21
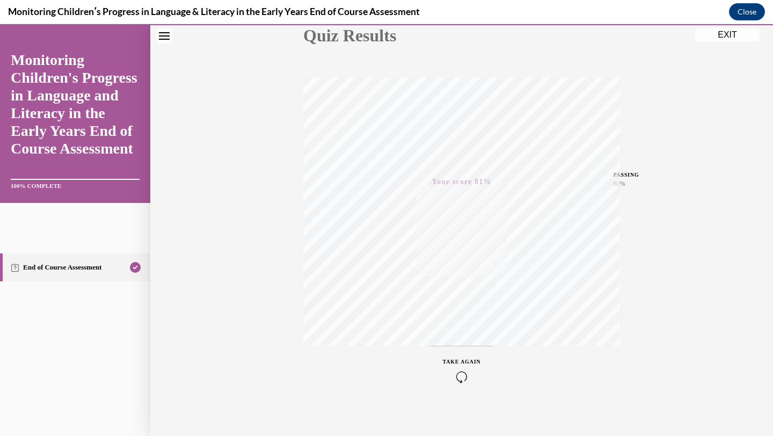
scroll to position [139, 0]
click at [726, 38] on button "EXIT" at bounding box center [728, 34] width 64 height 13
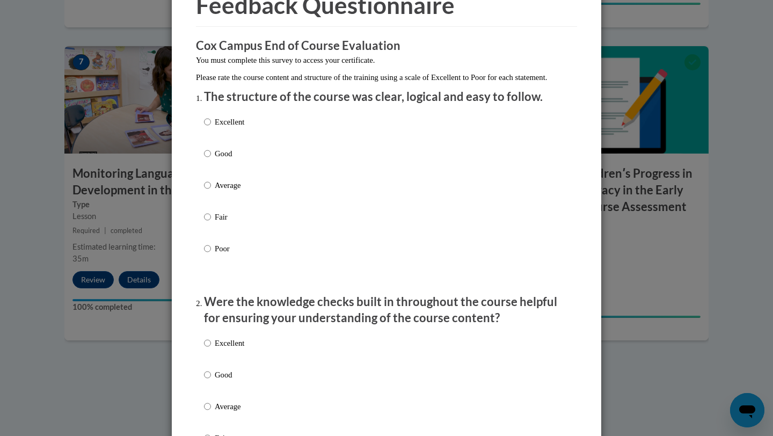
scroll to position [81, 0]
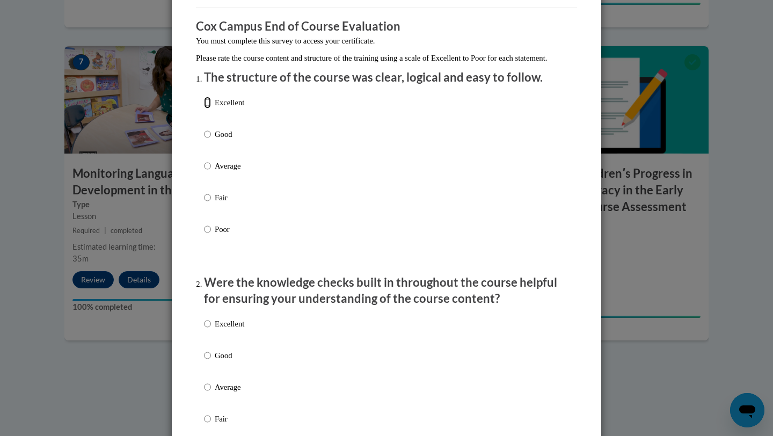
click at [208, 108] on input "Excellent" at bounding box center [207, 103] width 7 height 12
radio input "true"
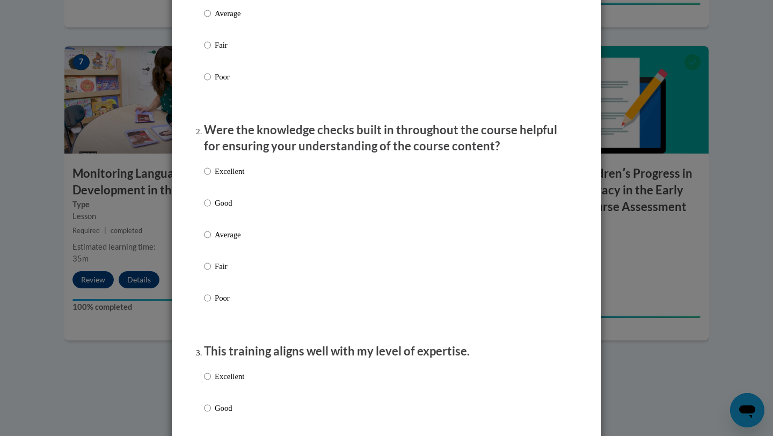
scroll to position [238, 0]
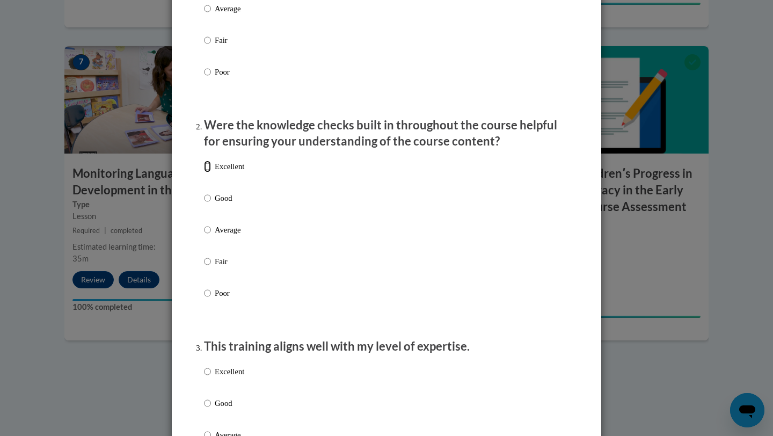
click at [209, 172] on input "Excellent" at bounding box center [207, 167] width 7 height 12
radio input "true"
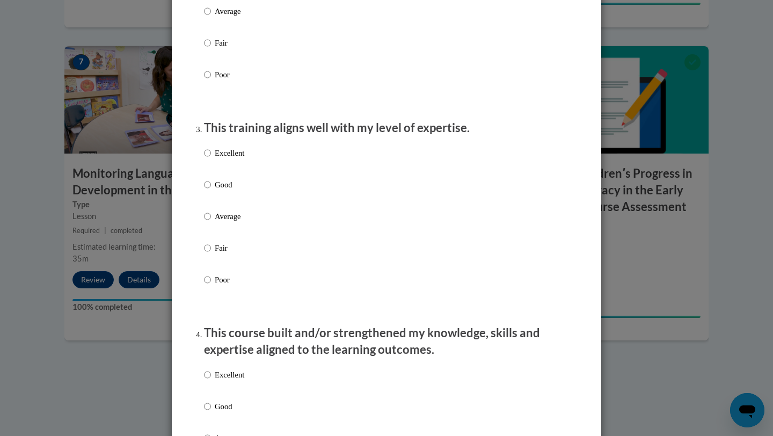
scroll to position [457, 0]
click at [207, 158] on input "Excellent" at bounding box center [207, 153] width 7 height 12
radio input "true"
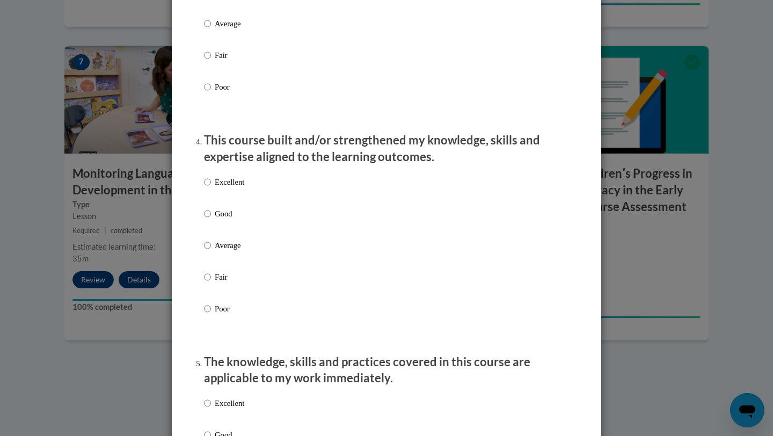
scroll to position [650, 0]
click at [208, 187] on input "Excellent" at bounding box center [207, 182] width 7 height 12
radio input "true"
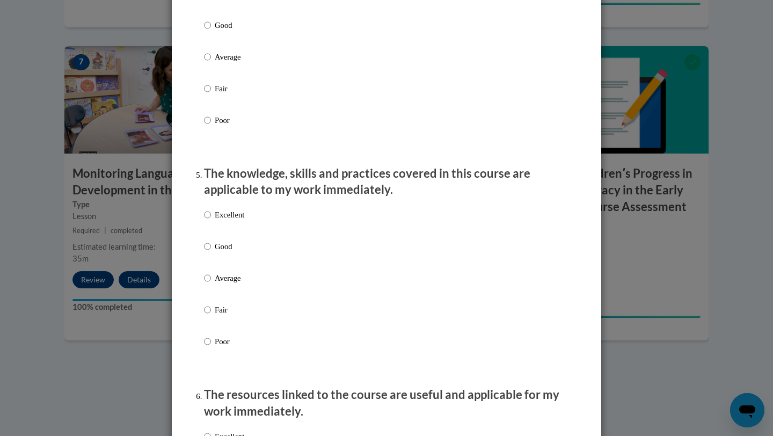
scroll to position [853, 0]
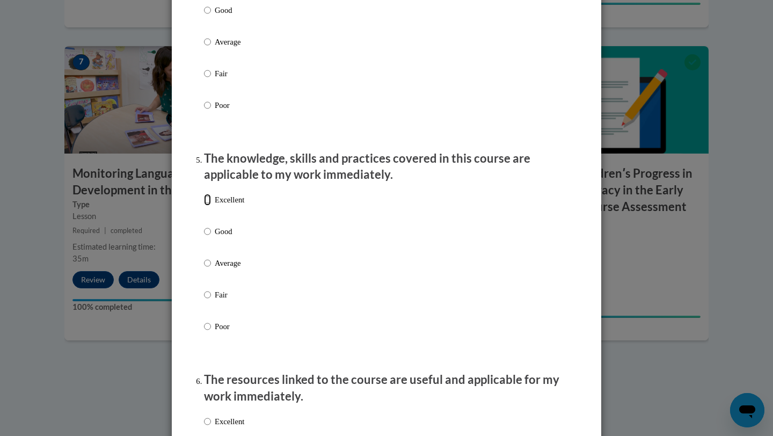
click at [207, 206] on input "Excellent" at bounding box center [207, 200] width 7 height 12
radio input "true"
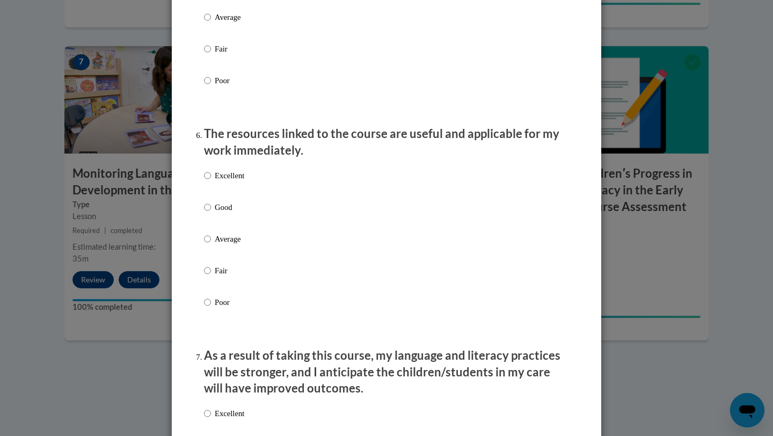
scroll to position [1102, 0]
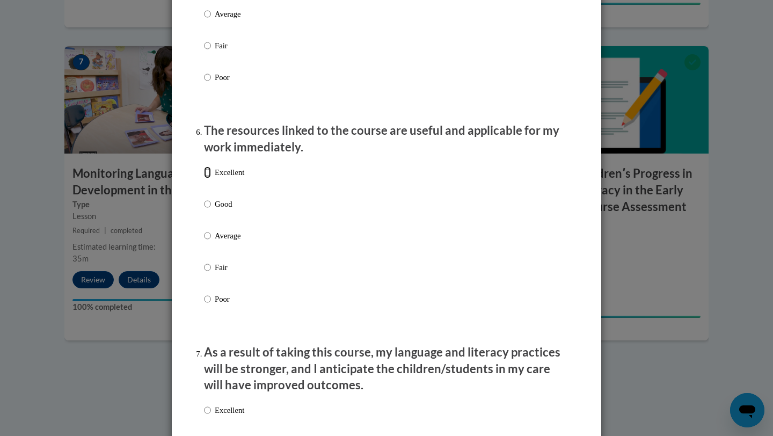
click at [206, 178] on input "Excellent" at bounding box center [207, 173] width 7 height 12
radio input "true"
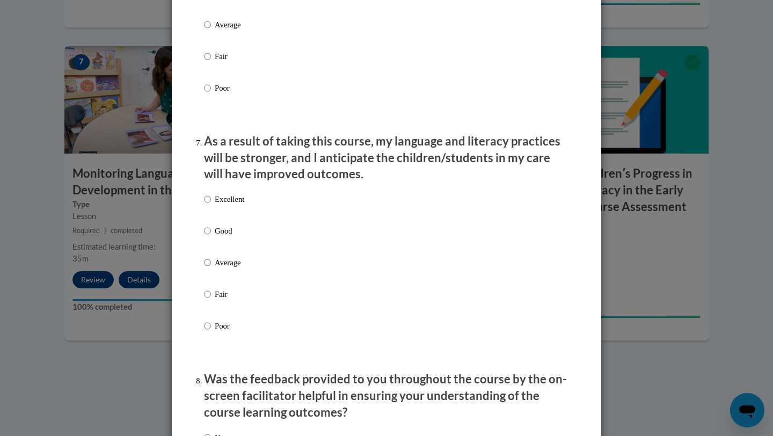
scroll to position [1336, 0]
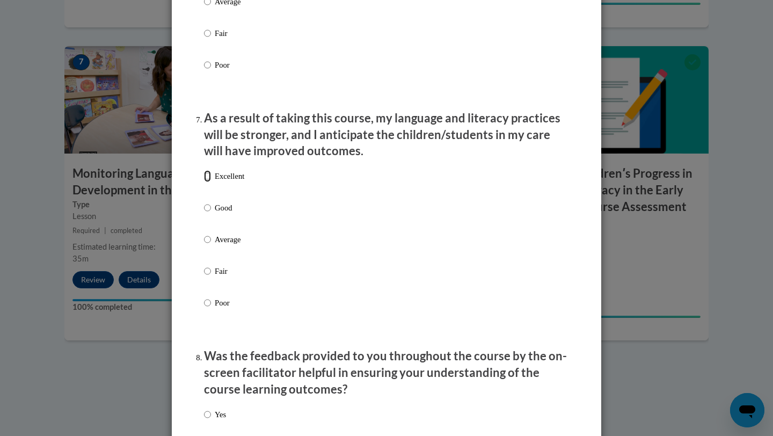
click at [208, 182] on input "Excellent" at bounding box center [207, 176] width 7 height 12
radio input "true"
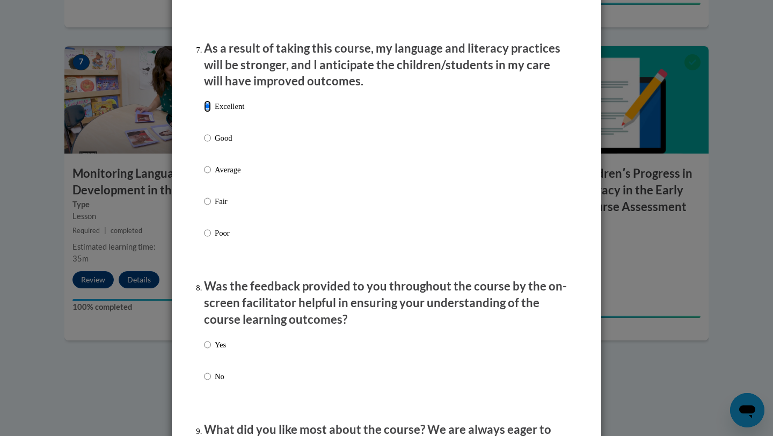
scroll to position [1558, 0]
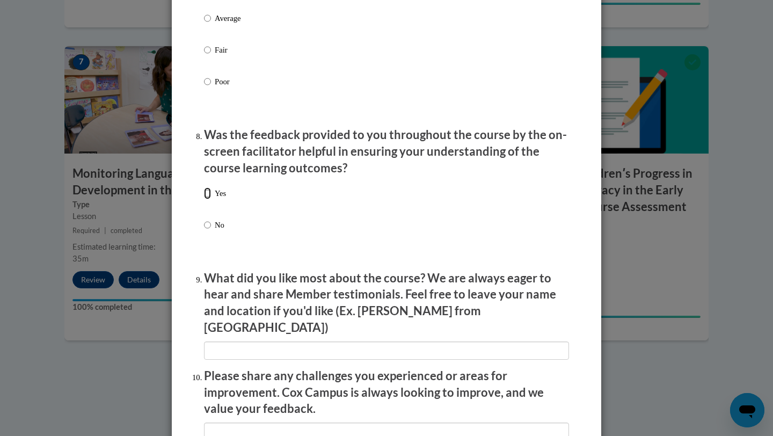
click at [208, 199] on input "Yes" at bounding box center [207, 193] width 7 height 12
radio input "true"
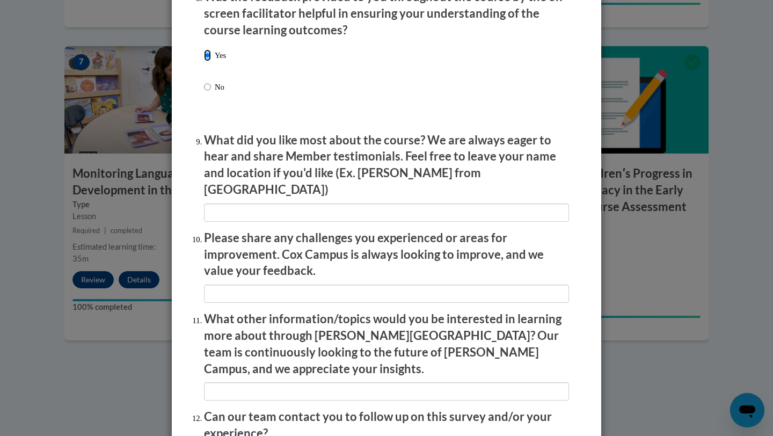
scroll to position [1735, 0]
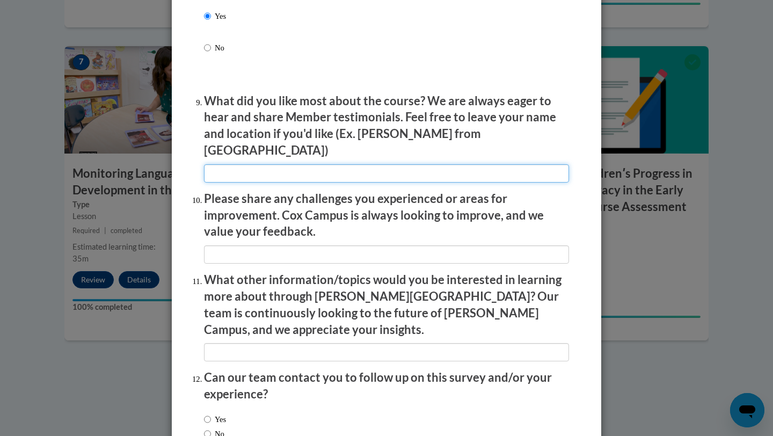
click at [336, 166] on input "textbox" at bounding box center [386, 173] width 365 height 18
drag, startPoint x: 264, startPoint y: 168, endPoint x: 313, endPoint y: 165, distance: 48.4
click at [313, 165] on input "textbox" at bounding box center [386, 173] width 365 height 18
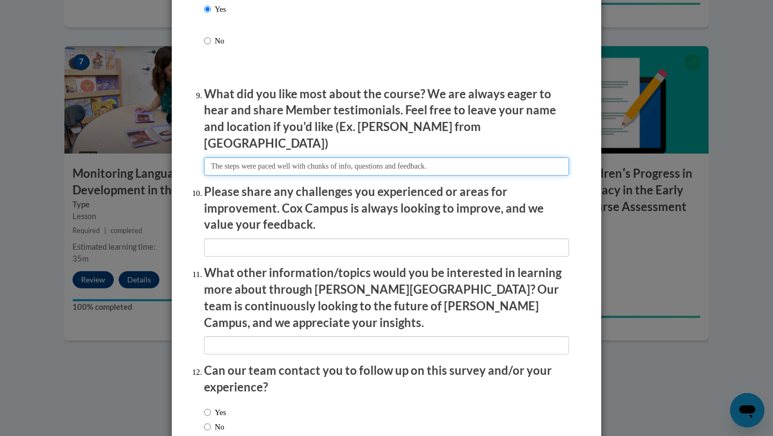
scroll to position [1748, 0]
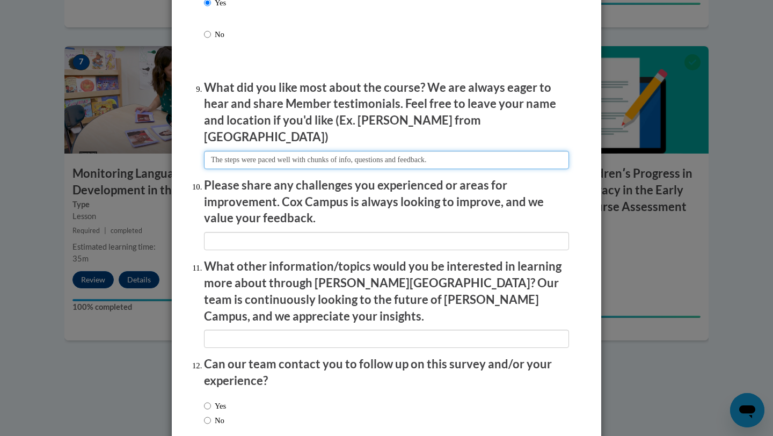
type input "The steps were paced well with chunks of info, questions and feedback."
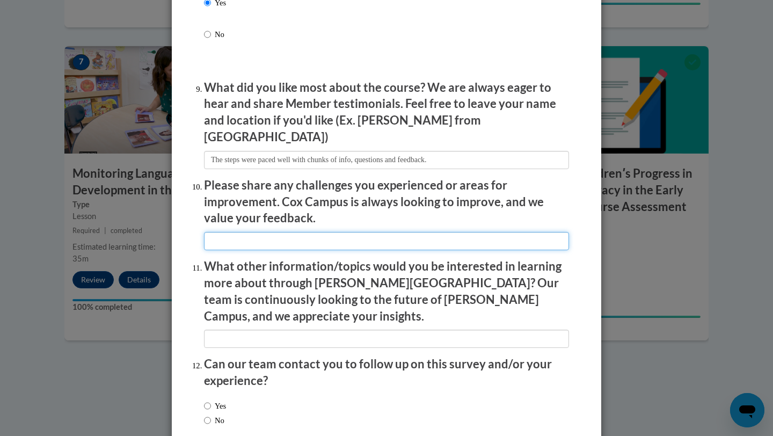
click at [280, 237] on input "textbox" at bounding box center [386, 241] width 365 height 18
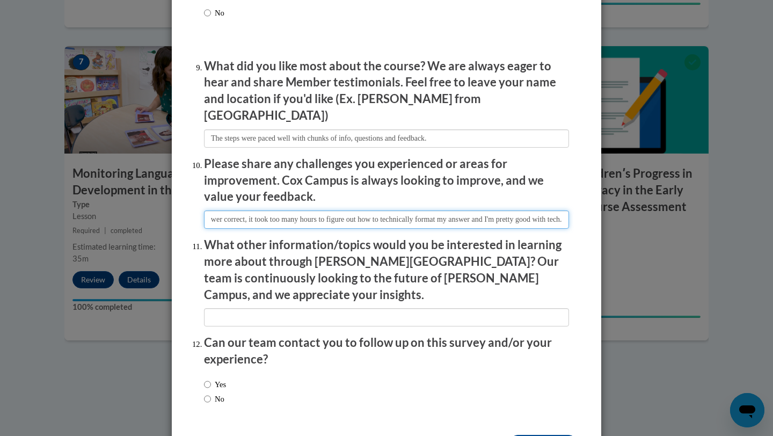
scroll to position [1772, 0]
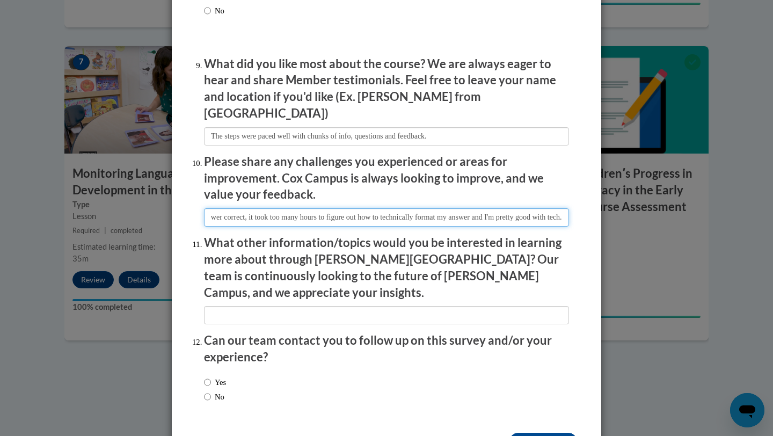
click at [462, 212] on input "textbox" at bounding box center [386, 217] width 365 height 18
type input "Question 10's format wasn't clear and while I got the answer correct, it took t…"
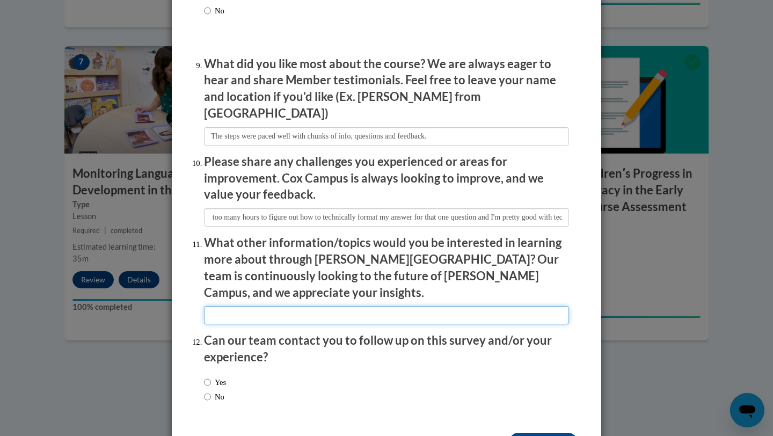
click at [390, 306] on input "textbox" at bounding box center [386, 315] width 365 height 18
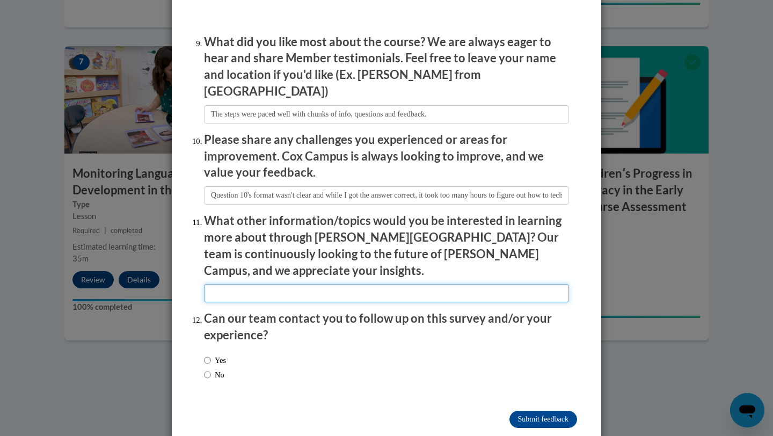
scroll to position [1798, 0]
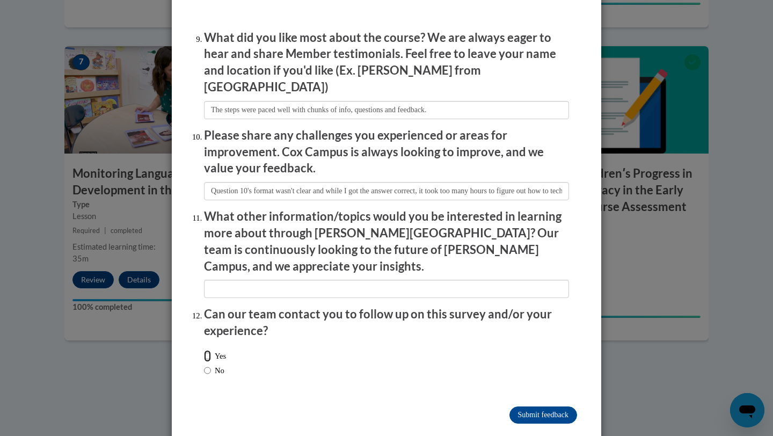
click at [207, 350] on input "Yes" at bounding box center [207, 356] width 7 height 12
radio input "true"
click at [527, 407] on input "Submit feedback" at bounding box center [544, 415] width 68 height 17
